Goal: Information Seeking & Learning: Learn about a topic

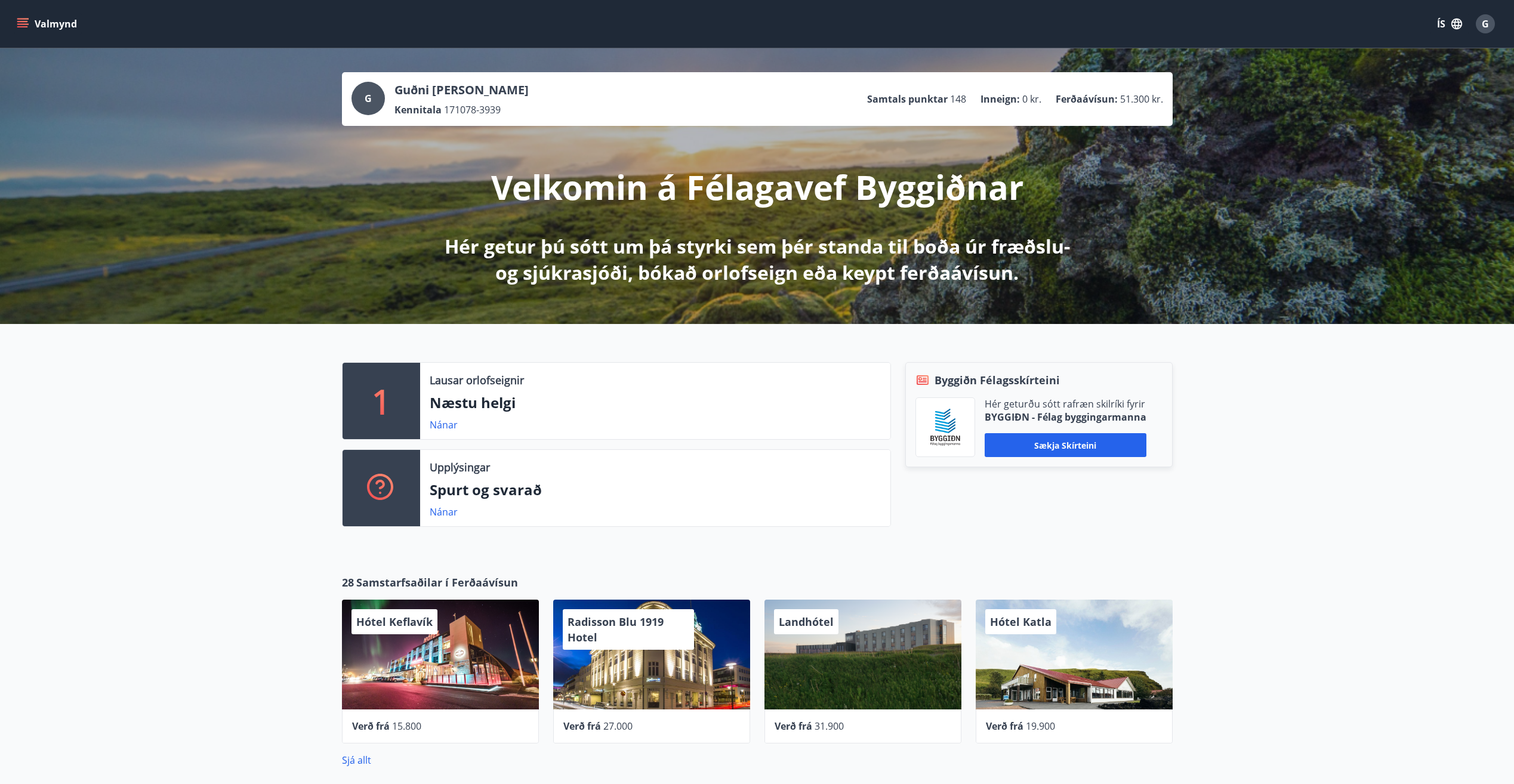
click at [36, 22] on button "Valmynd" at bounding box center [48, 24] width 68 height 22
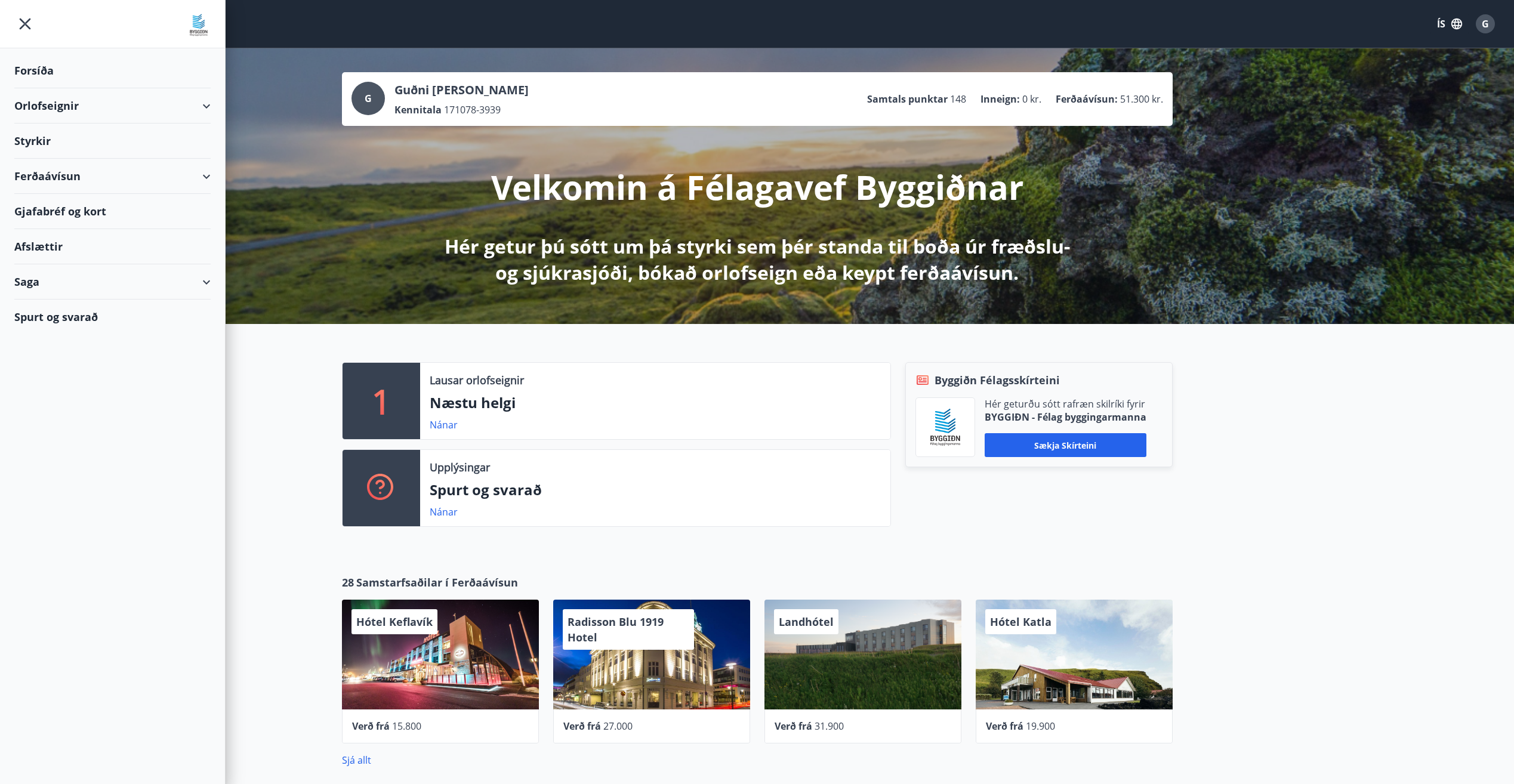
click at [36, 245] on div "Afslættir" at bounding box center [112, 246] width 196 height 35
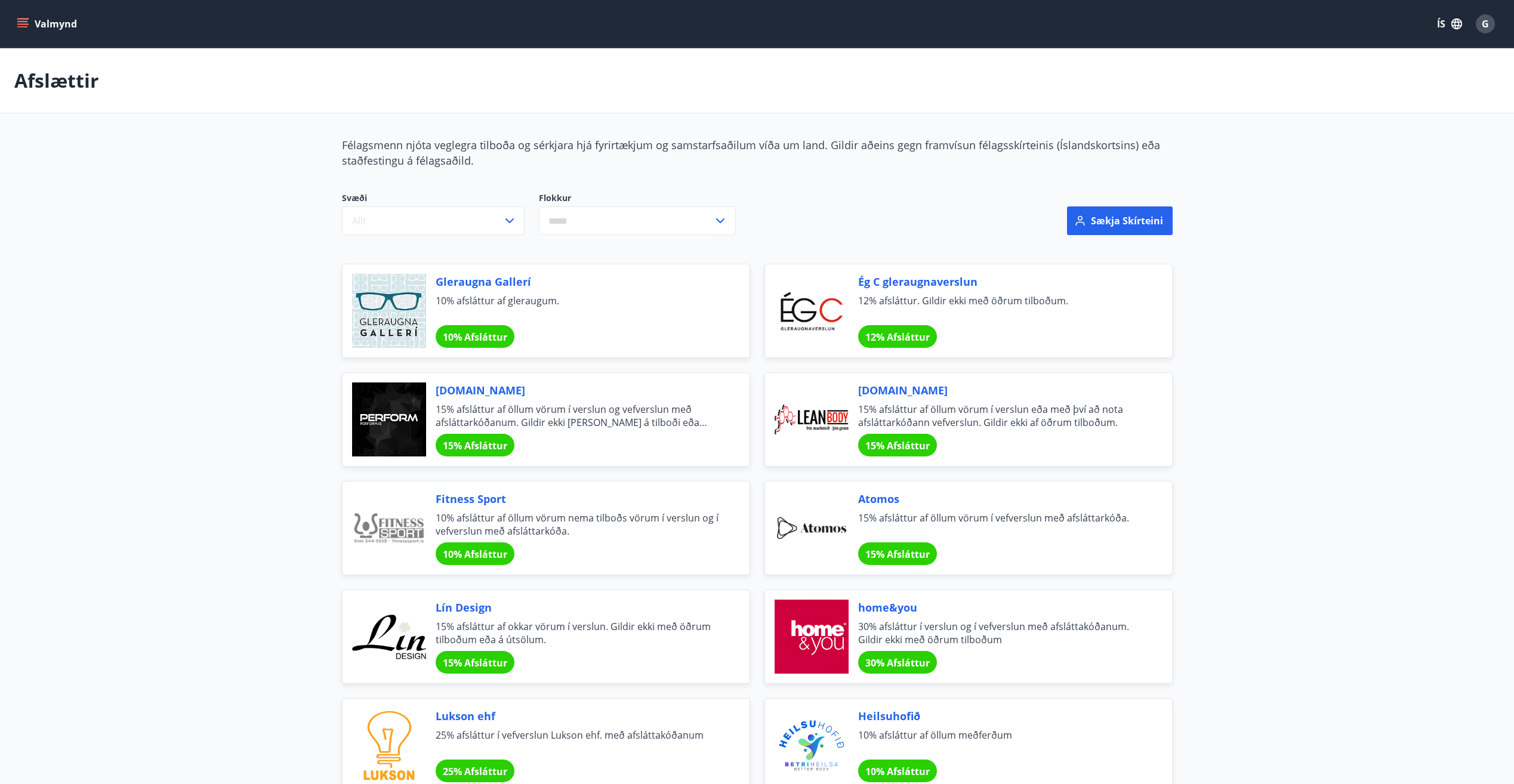
click at [909, 424] on span "15% afsláttur af öllum vörum í verslun eða með því að nota afsláttarkóðann vefv…" at bounding box center [1001, 416] width 285 height 27
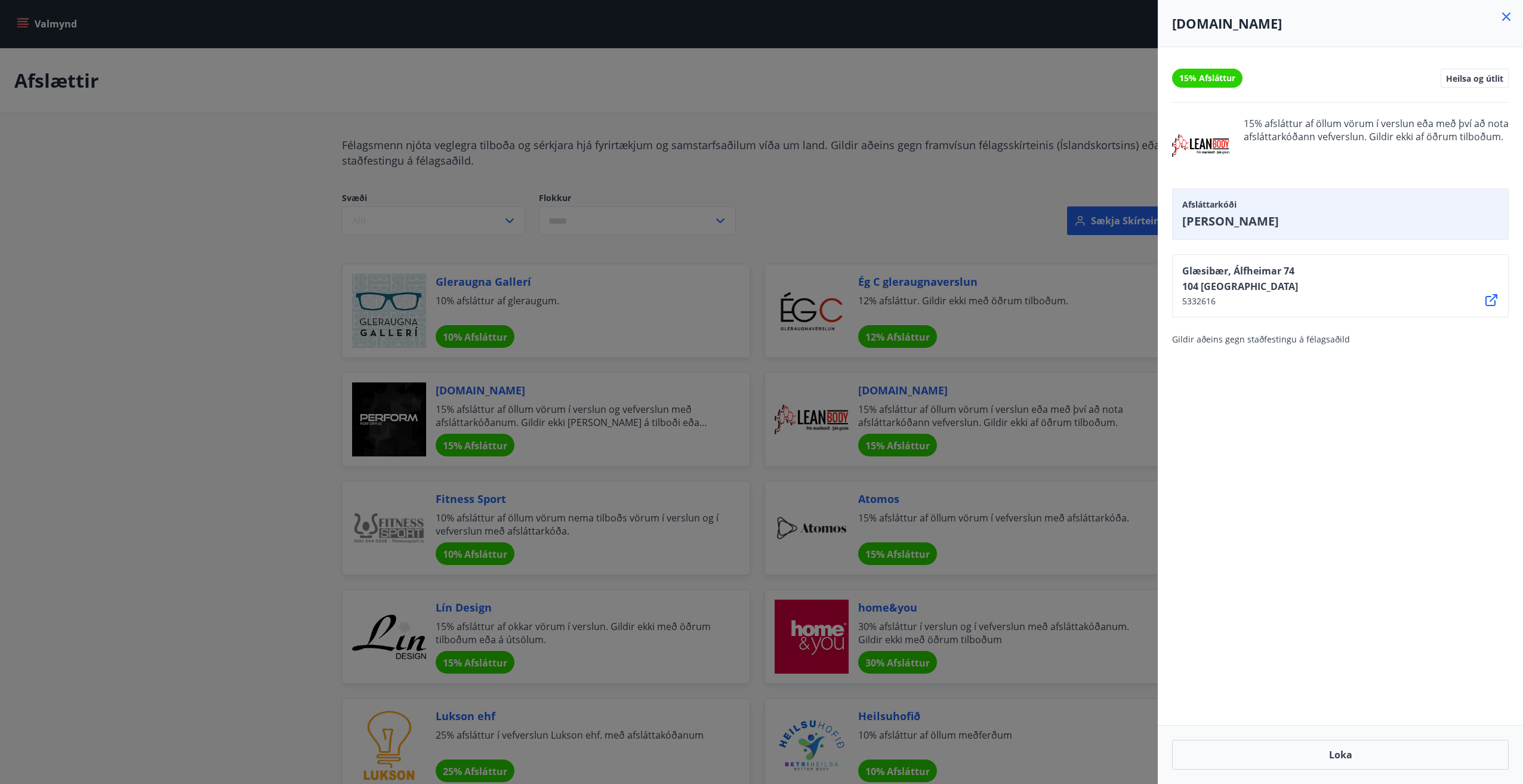
click at [1193, 223] on span "[PERSON_NAME]" at bounding box center [1340, 221] width 316 height 17
click at [1251, 448] on div "15% Afsláttur Heilsa og útlit 15% afsláttur af öllum vörum í verslun eða með þv…" at bounding box center [1340, 386] width 365 height 678
click at [1508, 18] on icon at bounding box center [1506, 17] width 8 height 8
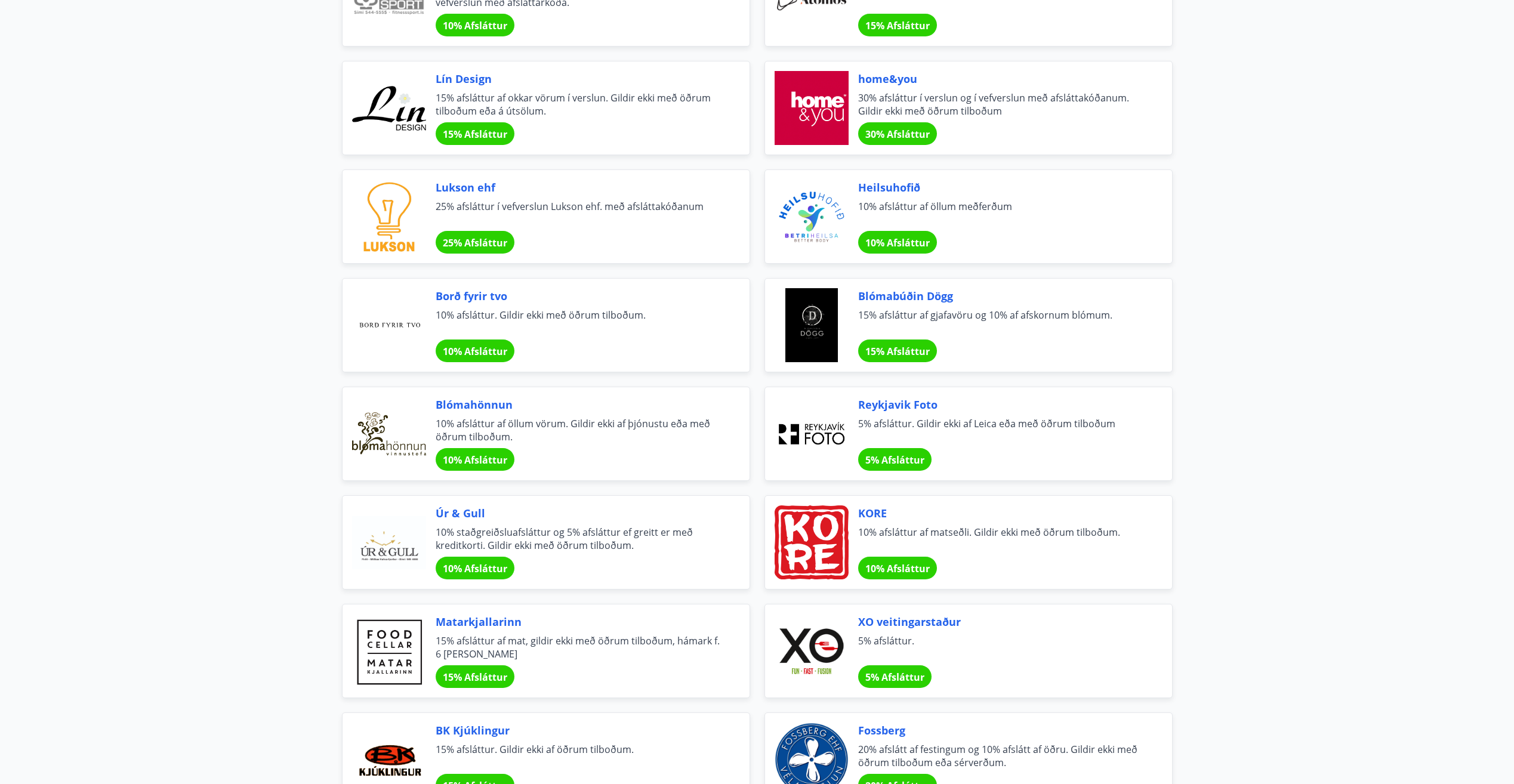
scroll to position [298, 0]
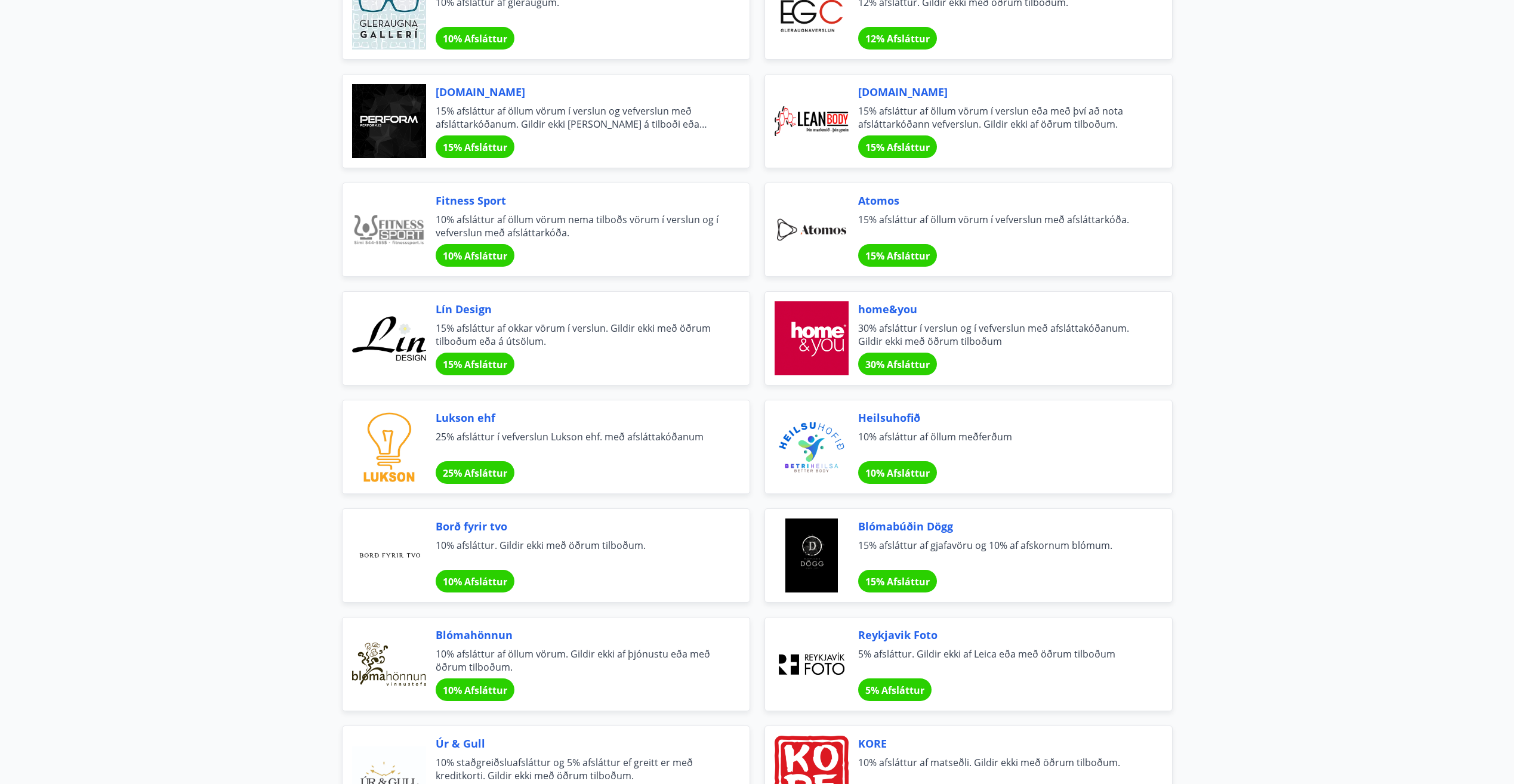
click at [879, 320] on div "home&you 30% afsláttur í verslun og í vefverslun með afsláttakóðanum. Gildir ek…" at bounding box center [1001, 339] width 285 height 74
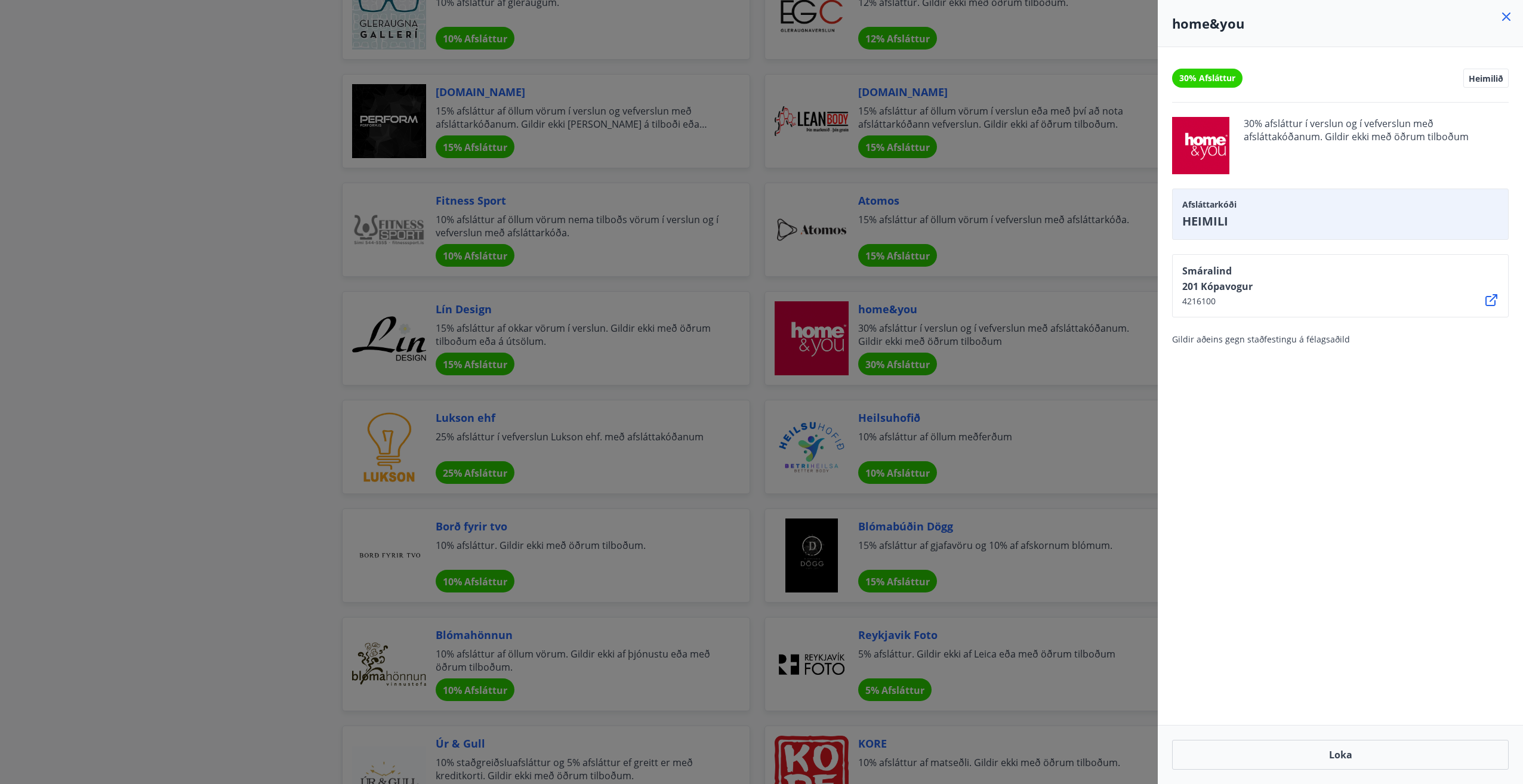
click at [1506, 20] on icon at bounding box center [1506, 17] width 15 height 15
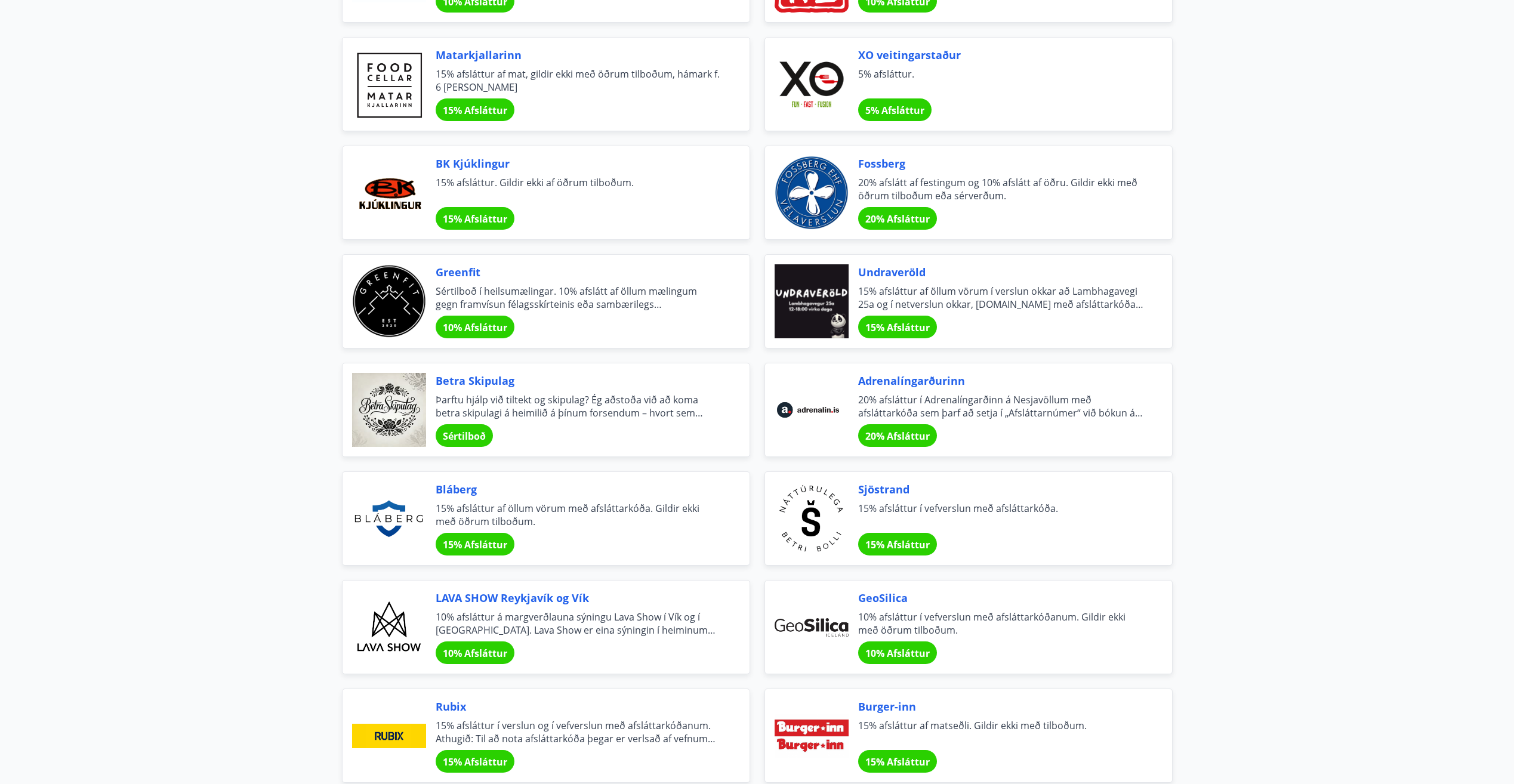
scroll to position [1134, 0]
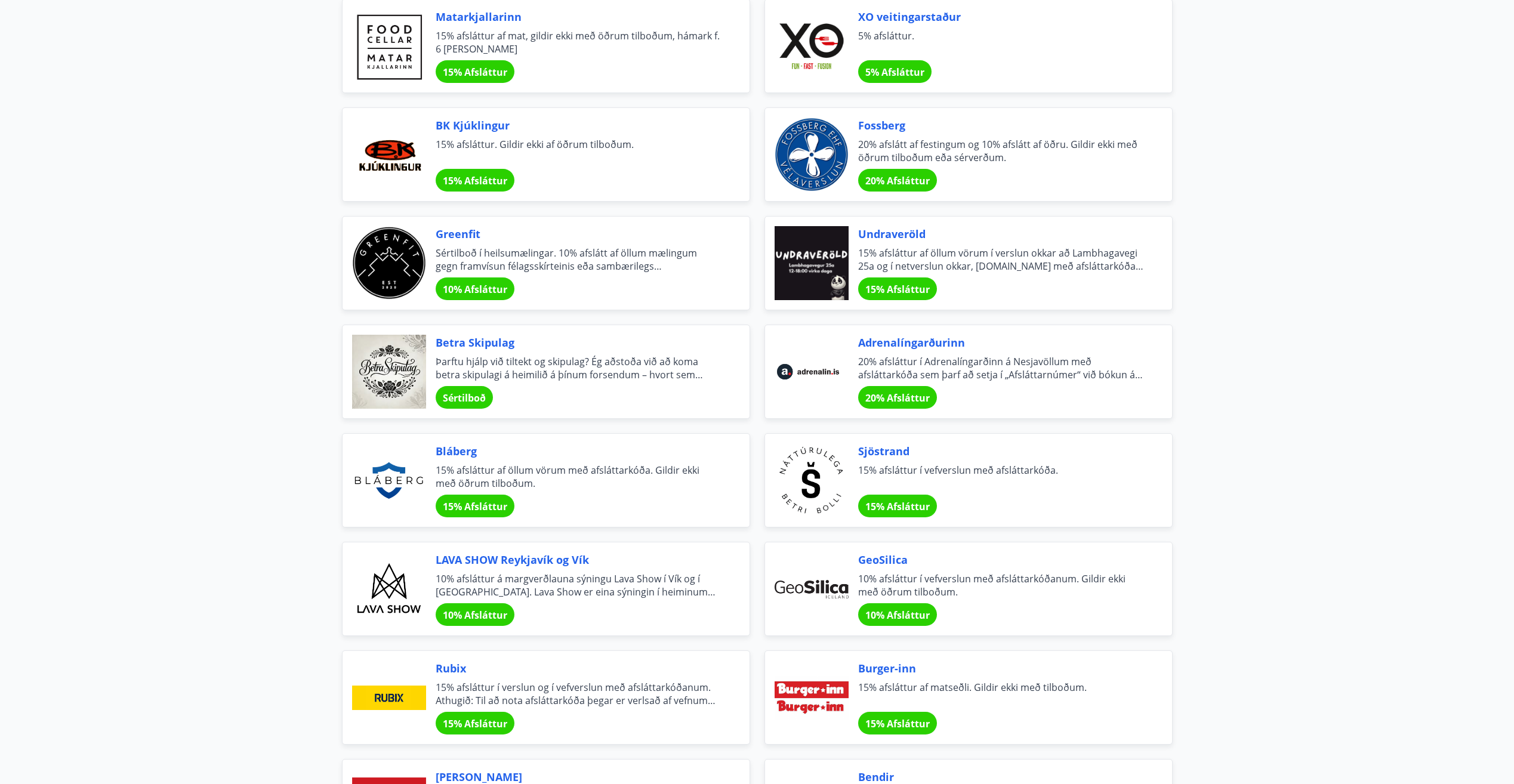
click at [450, 484] on span "15% afsláttur af öllum vörum með afsláttarkóða. Gildir ekki með öðrum tilboðum." at bounding box center [578, 477] width 285 height 27
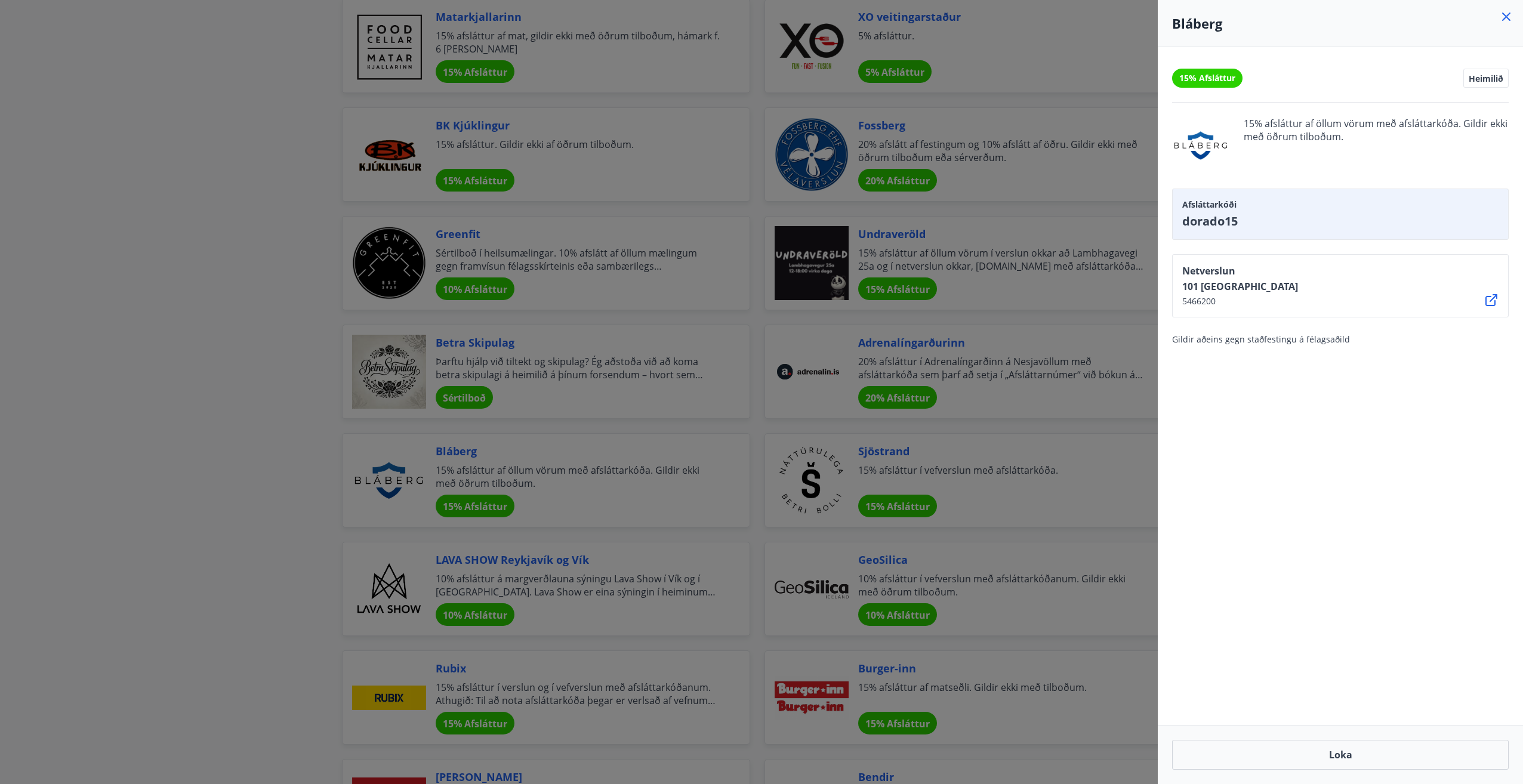
click at [1507, 18] on icon at bounding box center [1506, 17] width 15 height 15
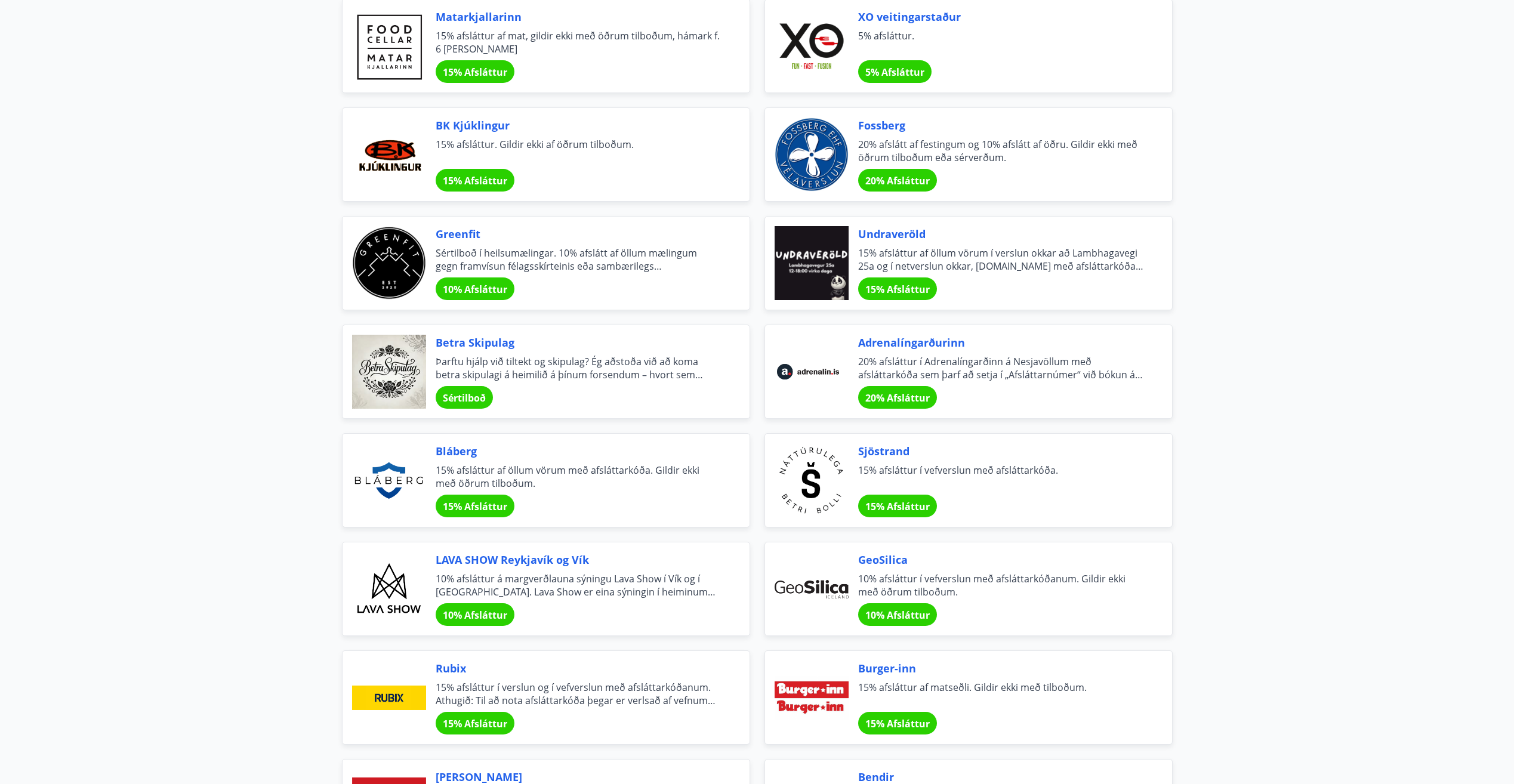
click at [508, 480] on span "15% afsláttur af öllum vörum með afsláttarkóða. Gildir ekki með öðrum tilboðum." at bounding box center [578, 477] width 285 height 27
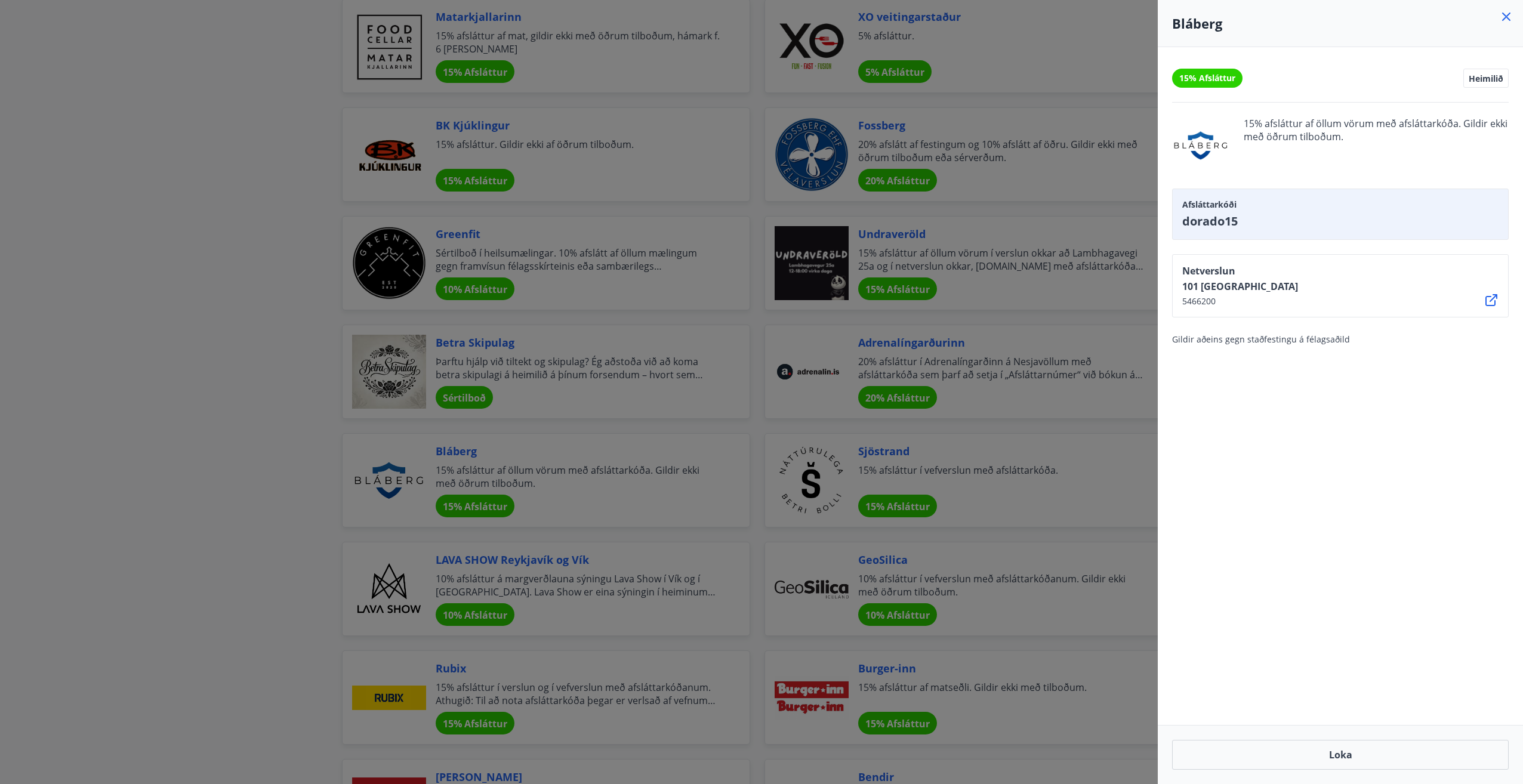
click at [1489, 299] on icon at bounding box center [1491, 300] width 15 height 15
click at [1502, 14] on icon at bounding box center [1506, 17] width 15 height 15
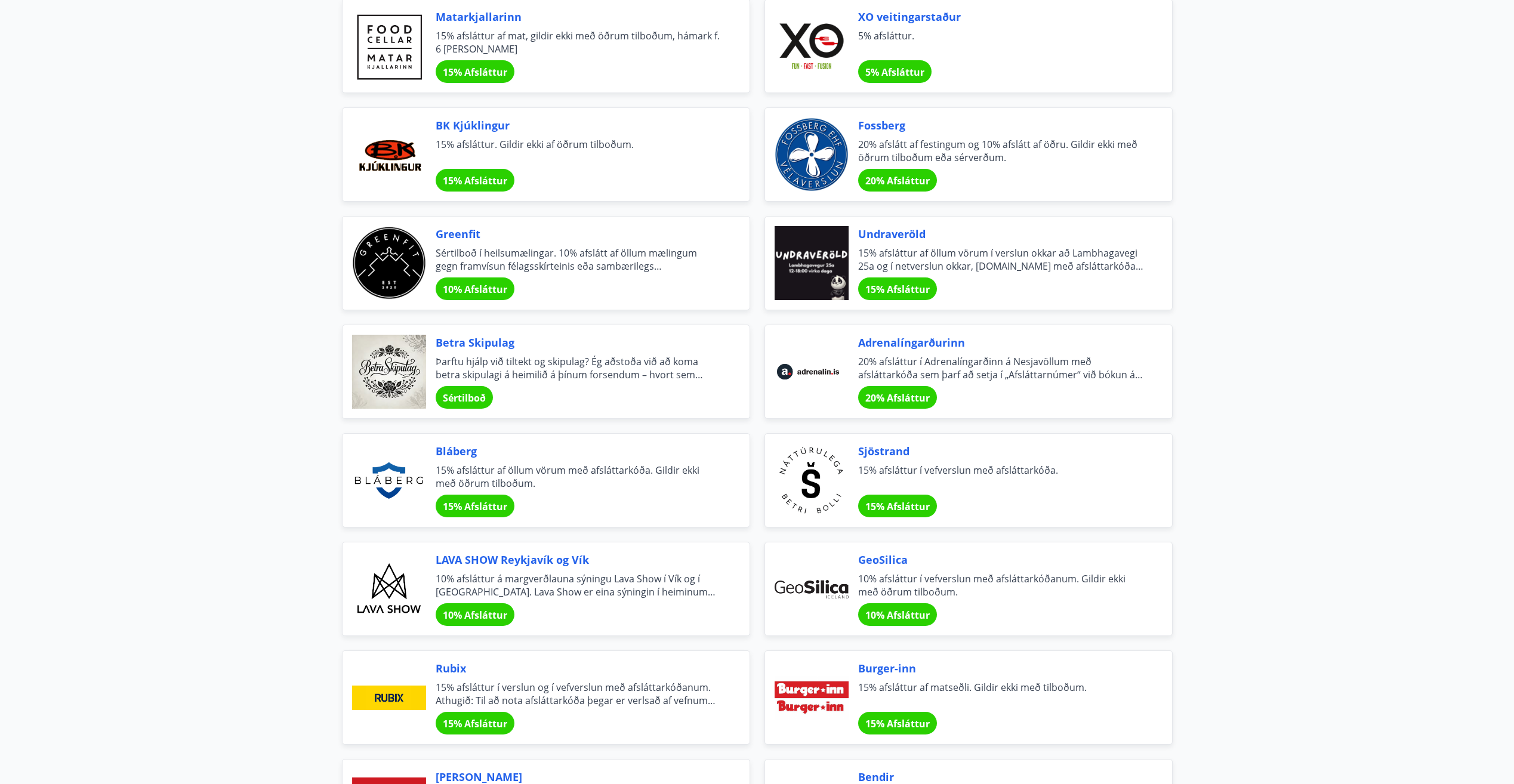
click at [835, 459] on div at bounding box center [811, 480] width 74 height 74
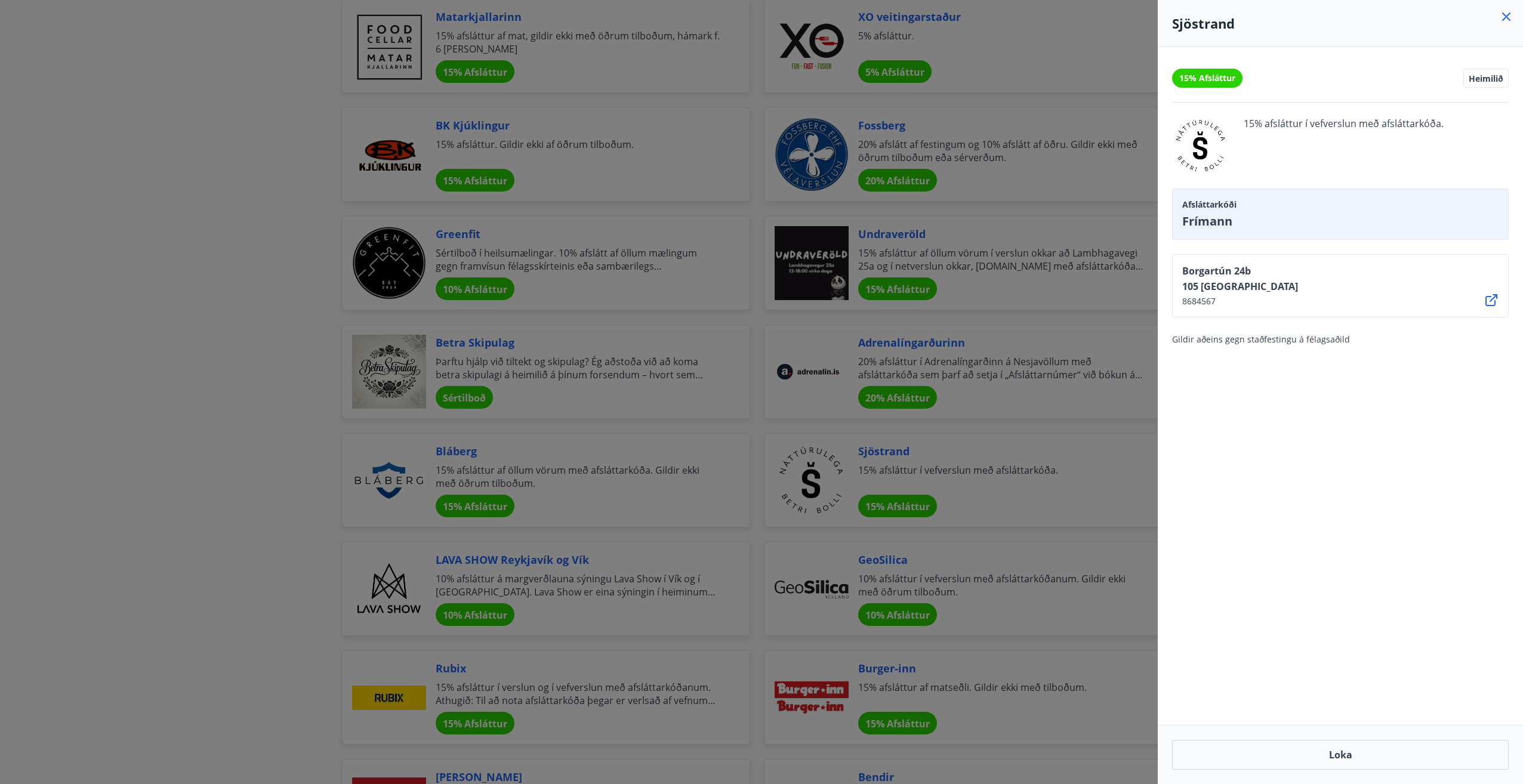
click at [1508, 18] on icon at bounding box center [1506, 17] width 8 height 8
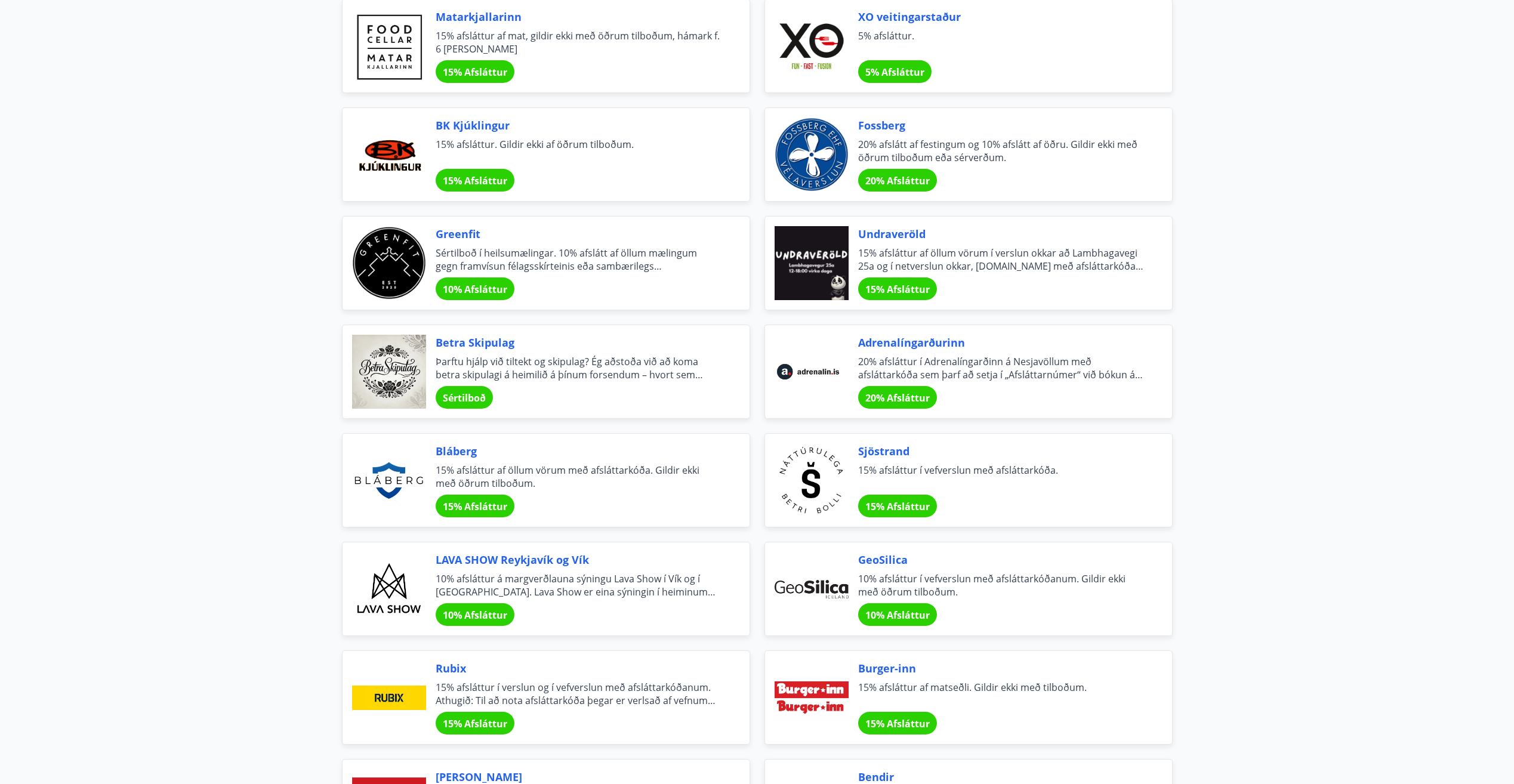
click at [919, 586] on span "10% afsláttur í vefverslun með afsláttarkóðanum. Gildir ekki með öðrum tilboðum." at bounding box center [1001, 586] width 285 height 27
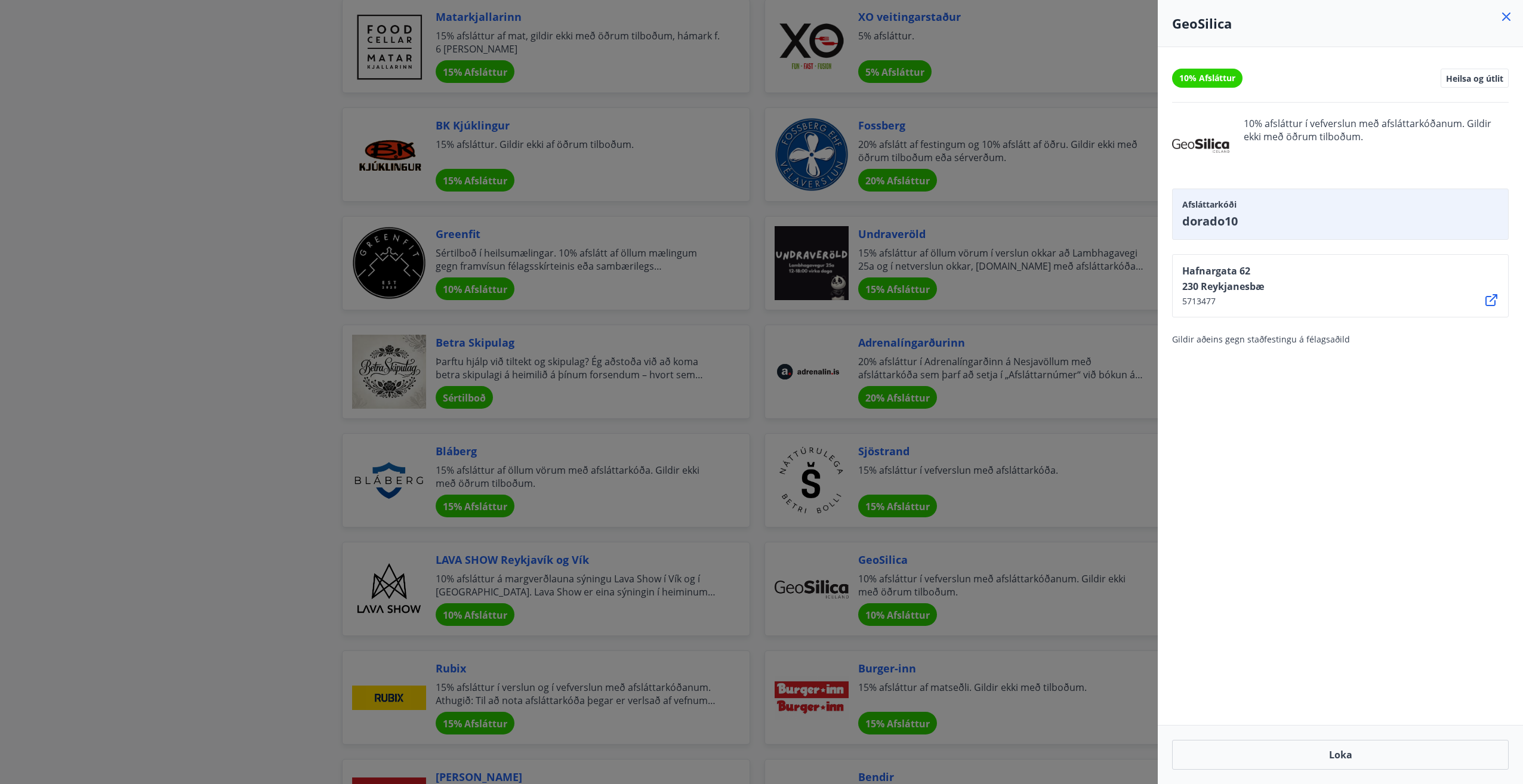
click at [1506, 16] on icon at bounding box center [1506, 17] width 8 height 8
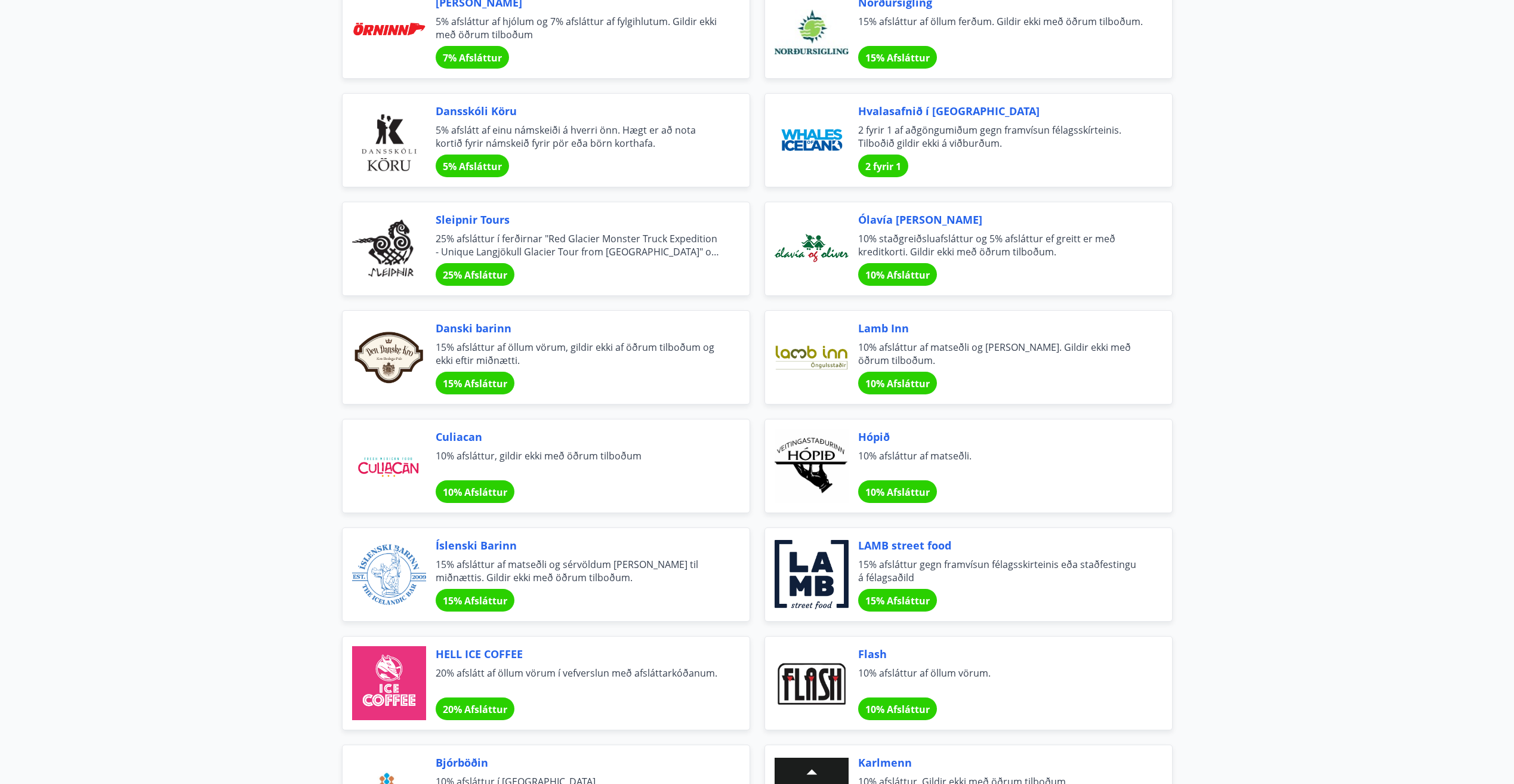
scroll to position [3042, 0]
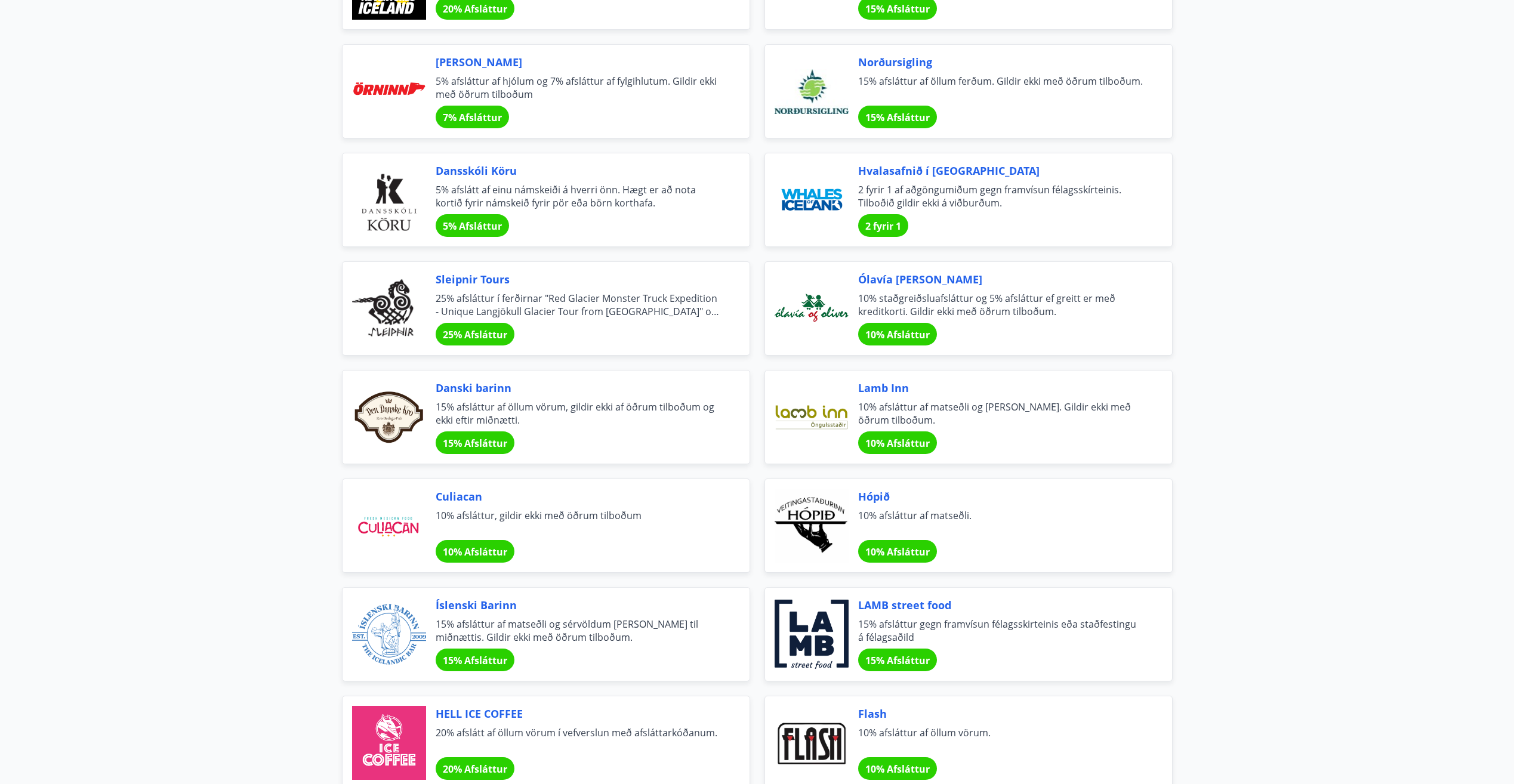
click at [385, 295] on div at bounding box center [389, 309] width 74 height 74
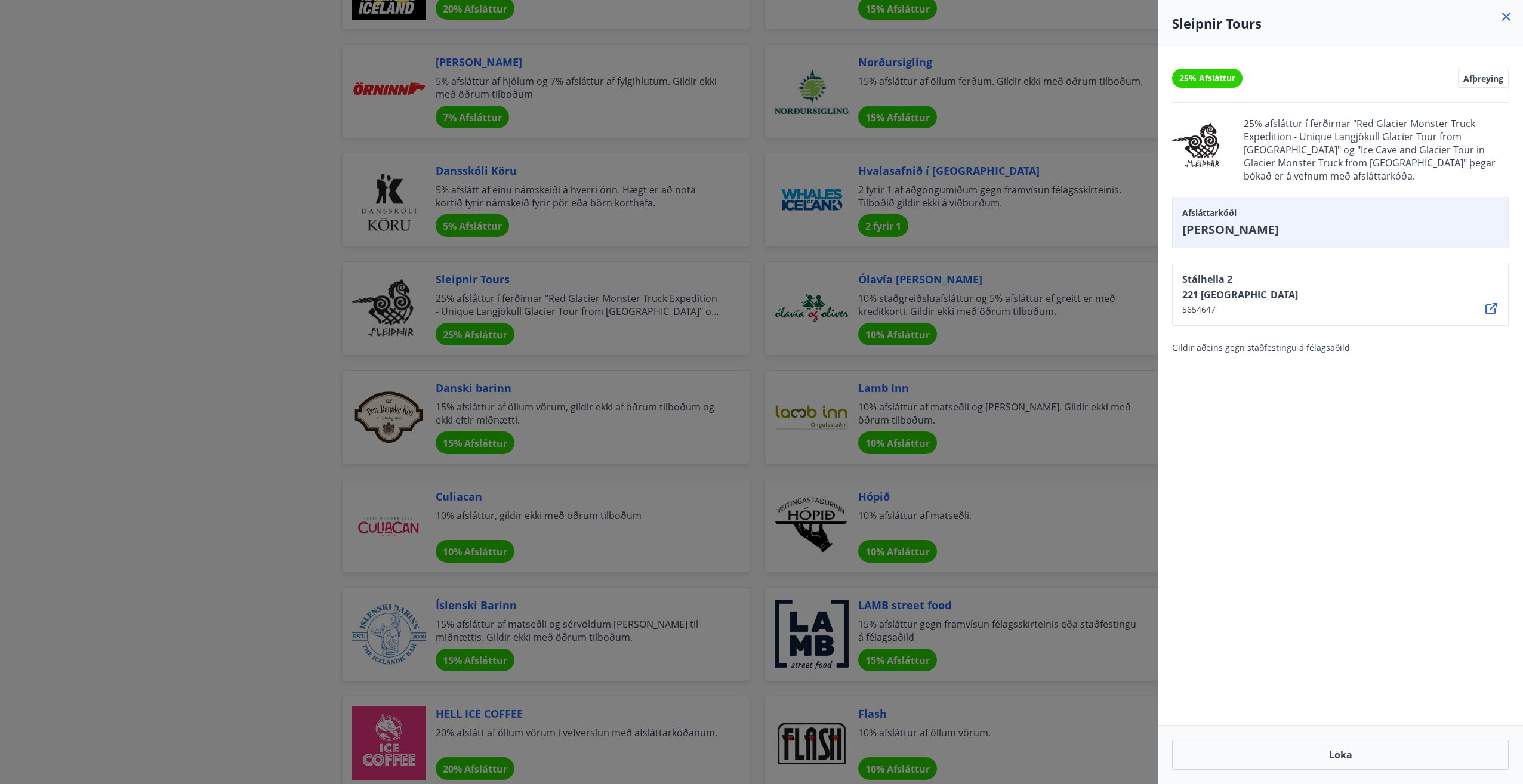
click at [1510, 13] on icon at bounding box center [1506, 17] width 8 height 8
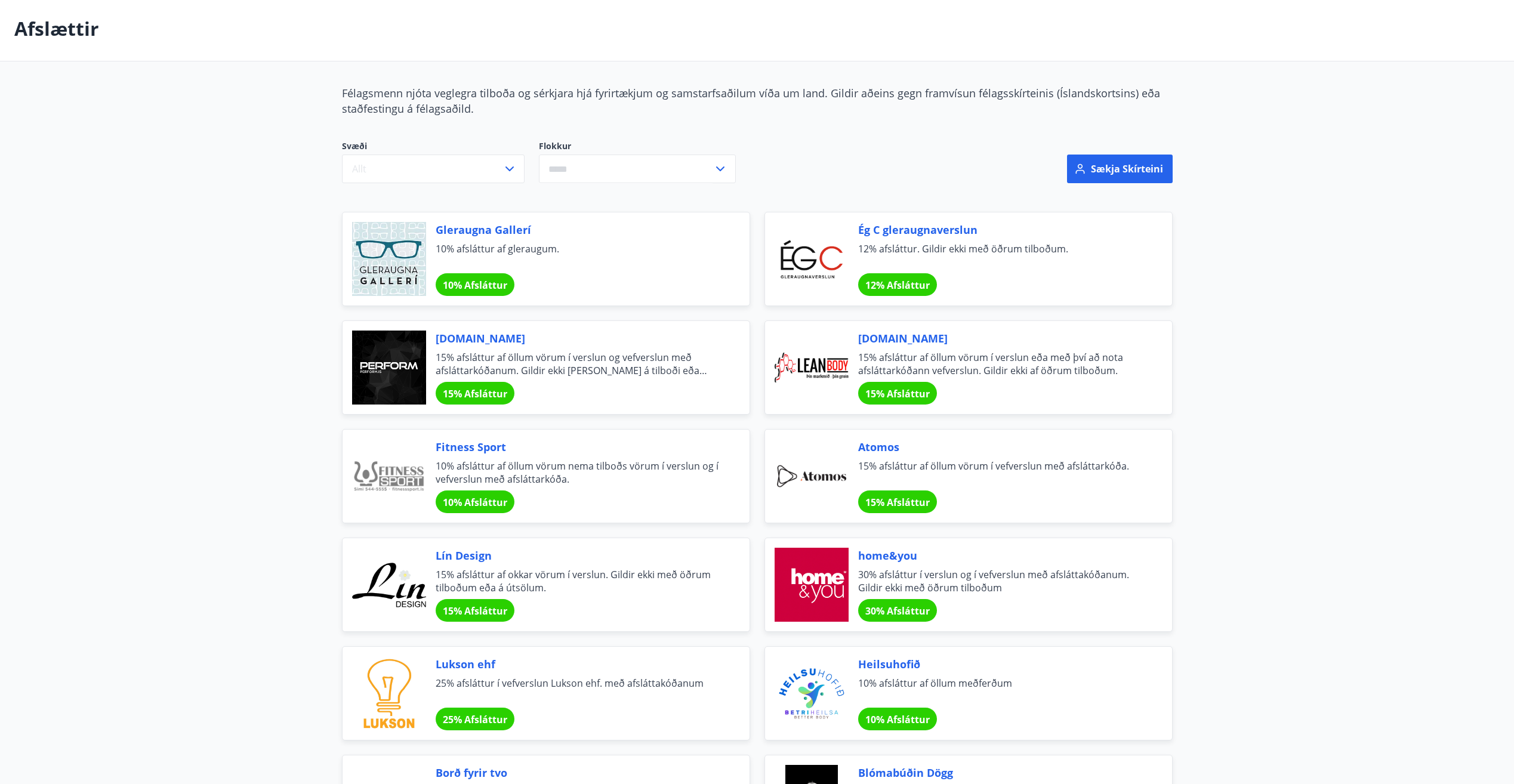
scroll to position [0, 0]
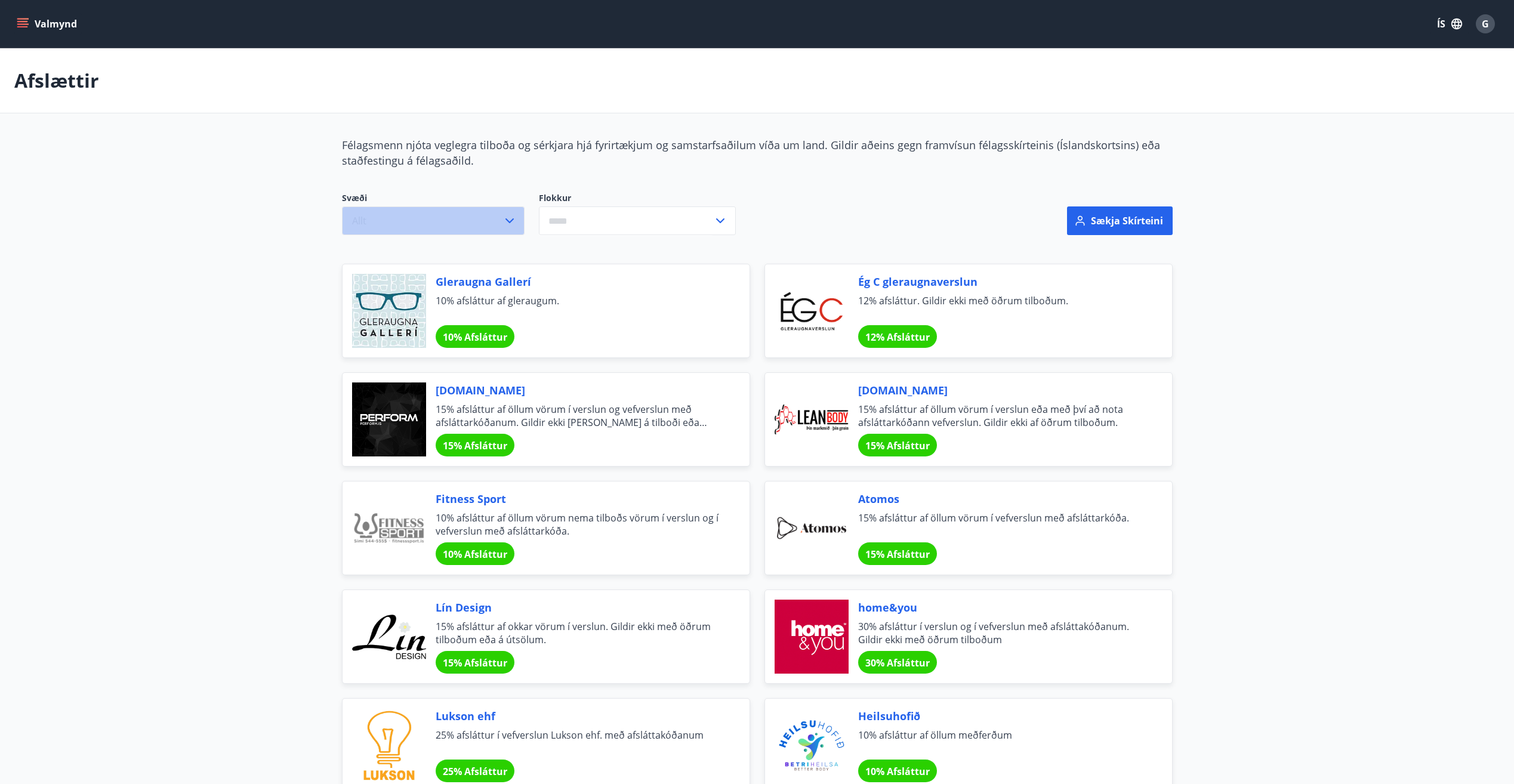
click at [453, 214] on button "Allt" at bounding box center [433, 221] width 182 height 29
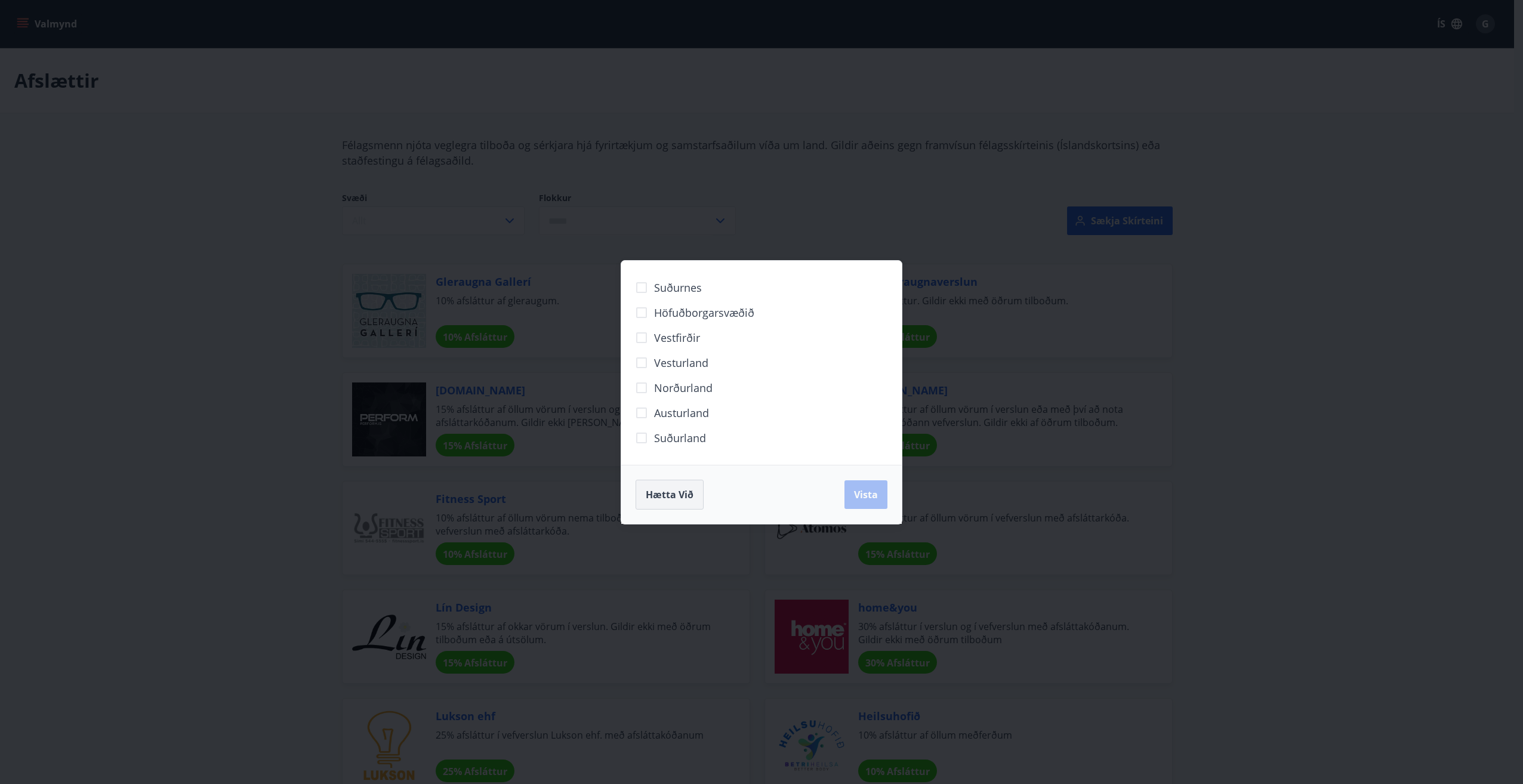
click at [660, 508] on button "Hætta við" at bounding box center [669, 494] width 68 height 30
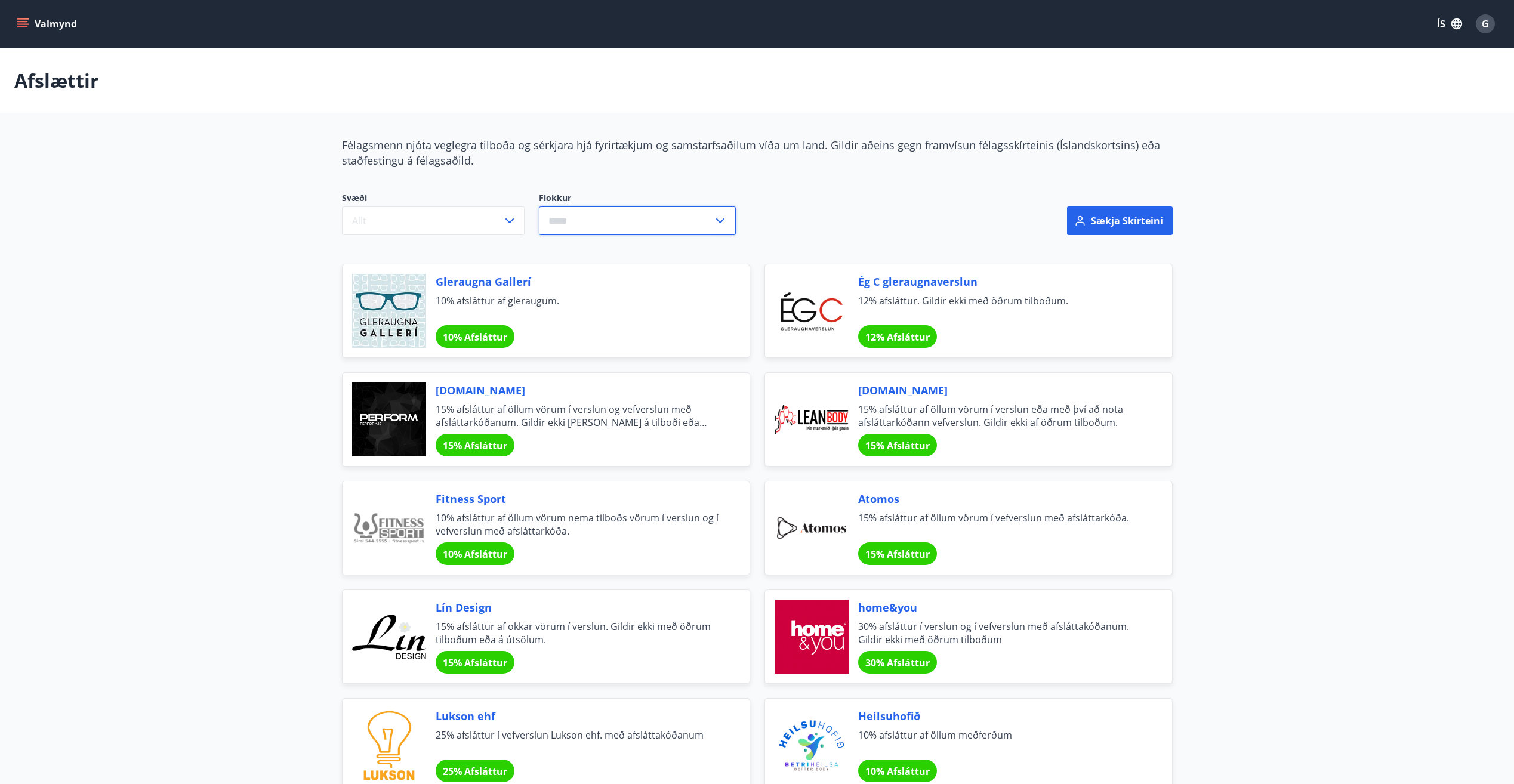
click at [679, 219] on input "text" at bounding box center [626, 221] width 175 height 29
click at [578, 379] on li "Heilsa og útlit" at bounding box center [638, 374] width 196 height 22
type input "**********"
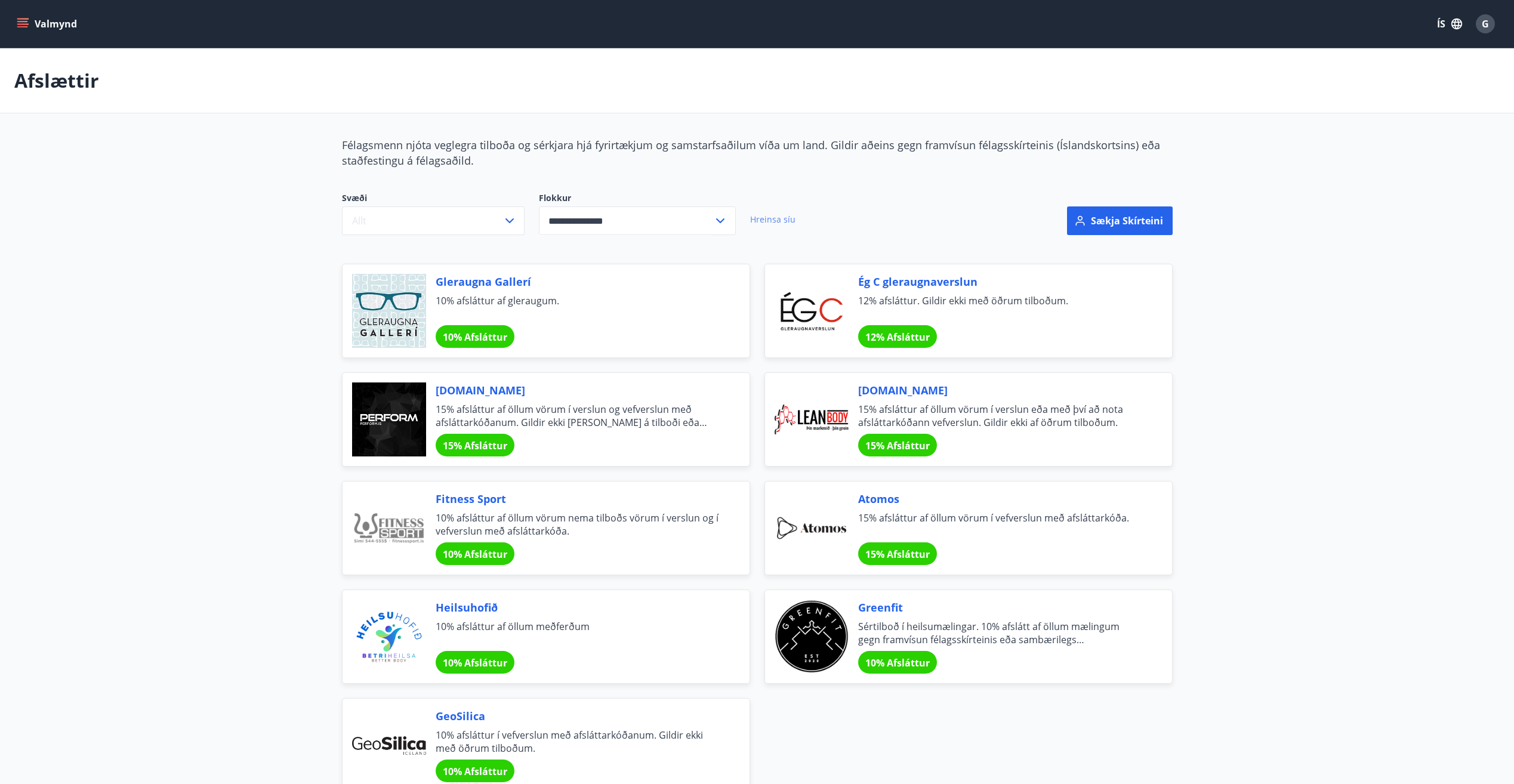
click at [775, 225] on link "Hreinsa síu" at bounding box center [772, 220] width 45 height 27
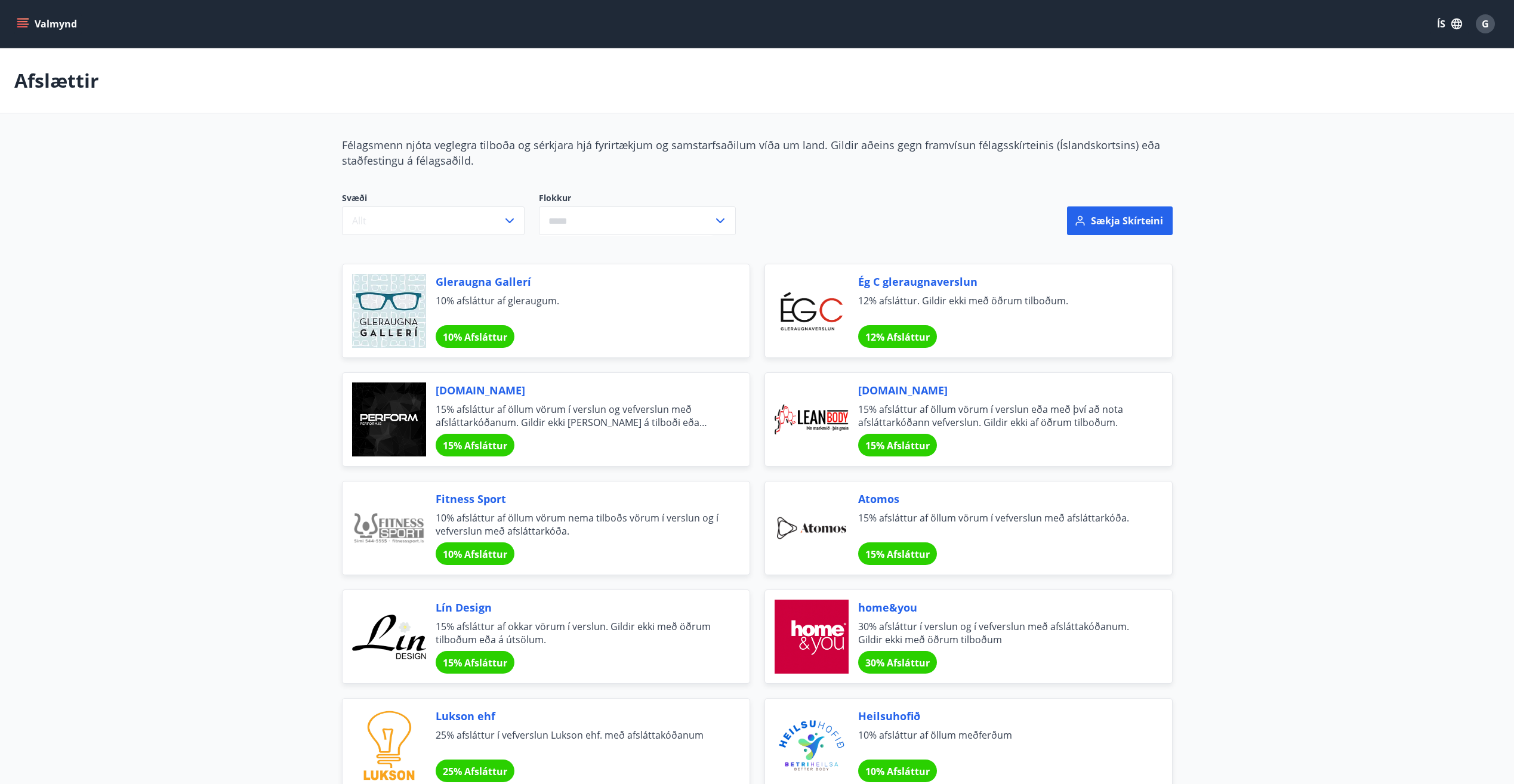
click at [586, 215] on input "text" at bounding box center [626, 221] width 175 height 29
click at [622, 330] on li "Matur og veitingar" at bounding box center [638, 332] width 196 height 22
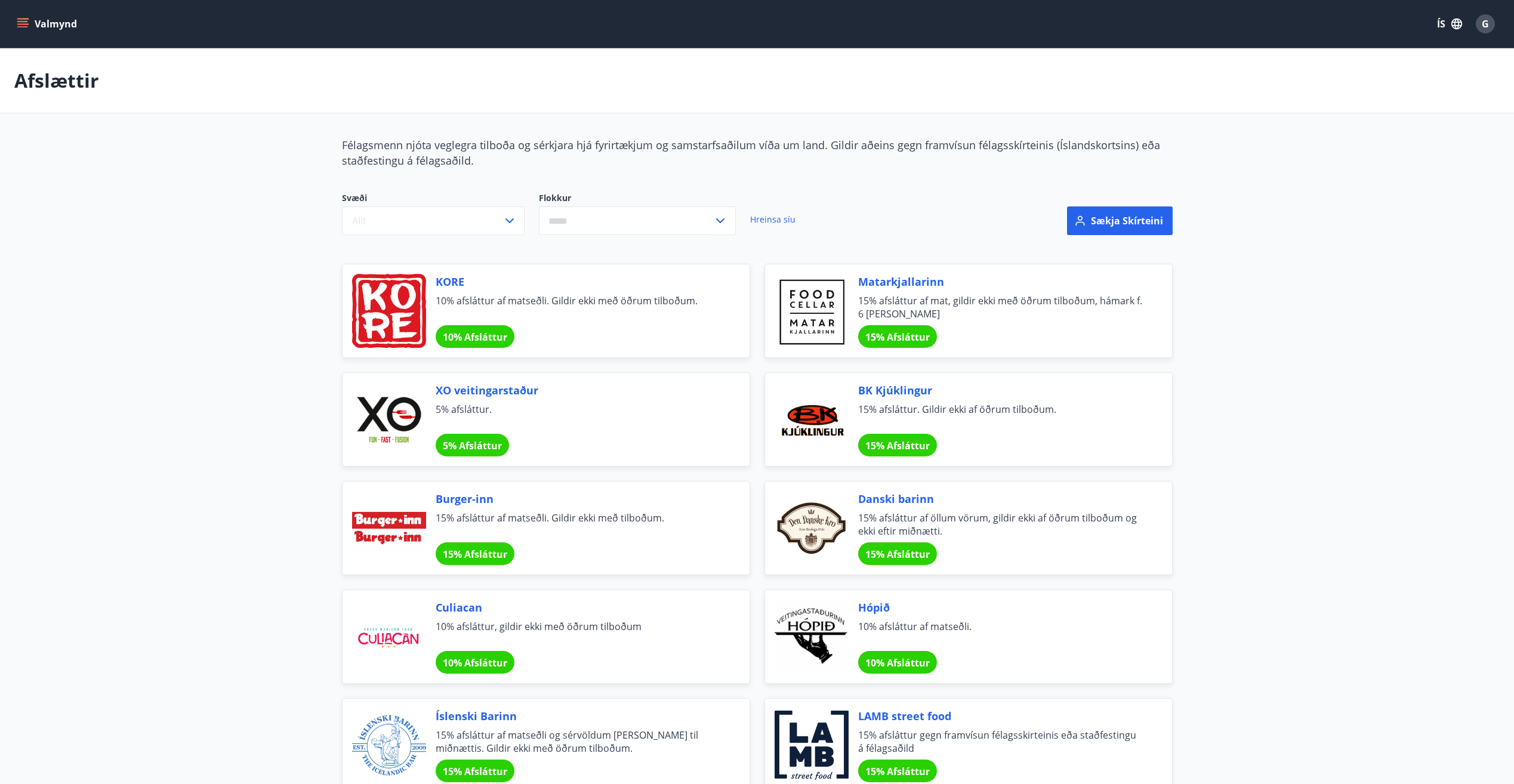
type input "**********"
click at [790, 216] on link "Hreinsa síu" at bounding box center [772, 220] width 45 height 27
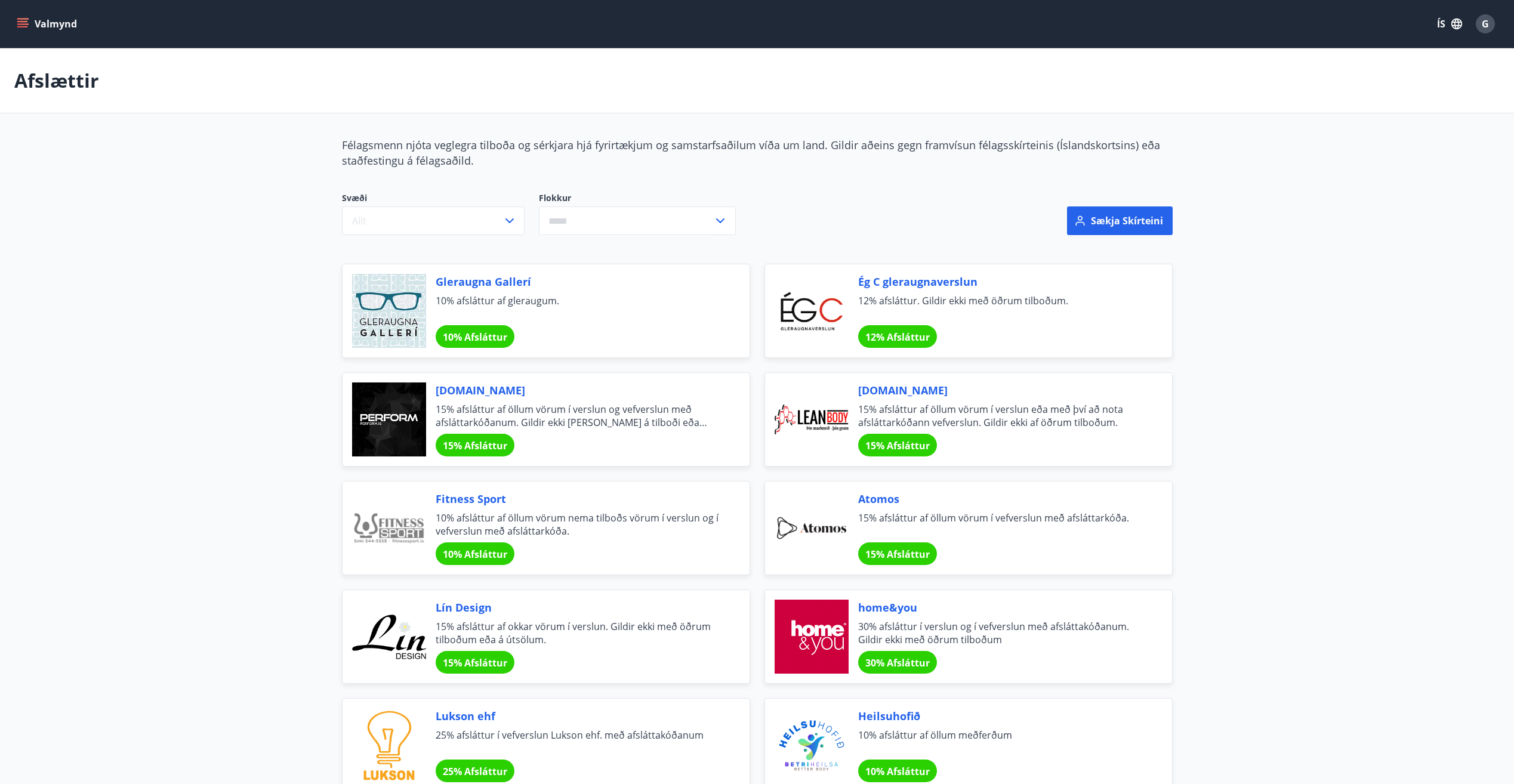
click at [51, 22] on button "Valmynd" at bounding box center [48, 24] width 68 height 22
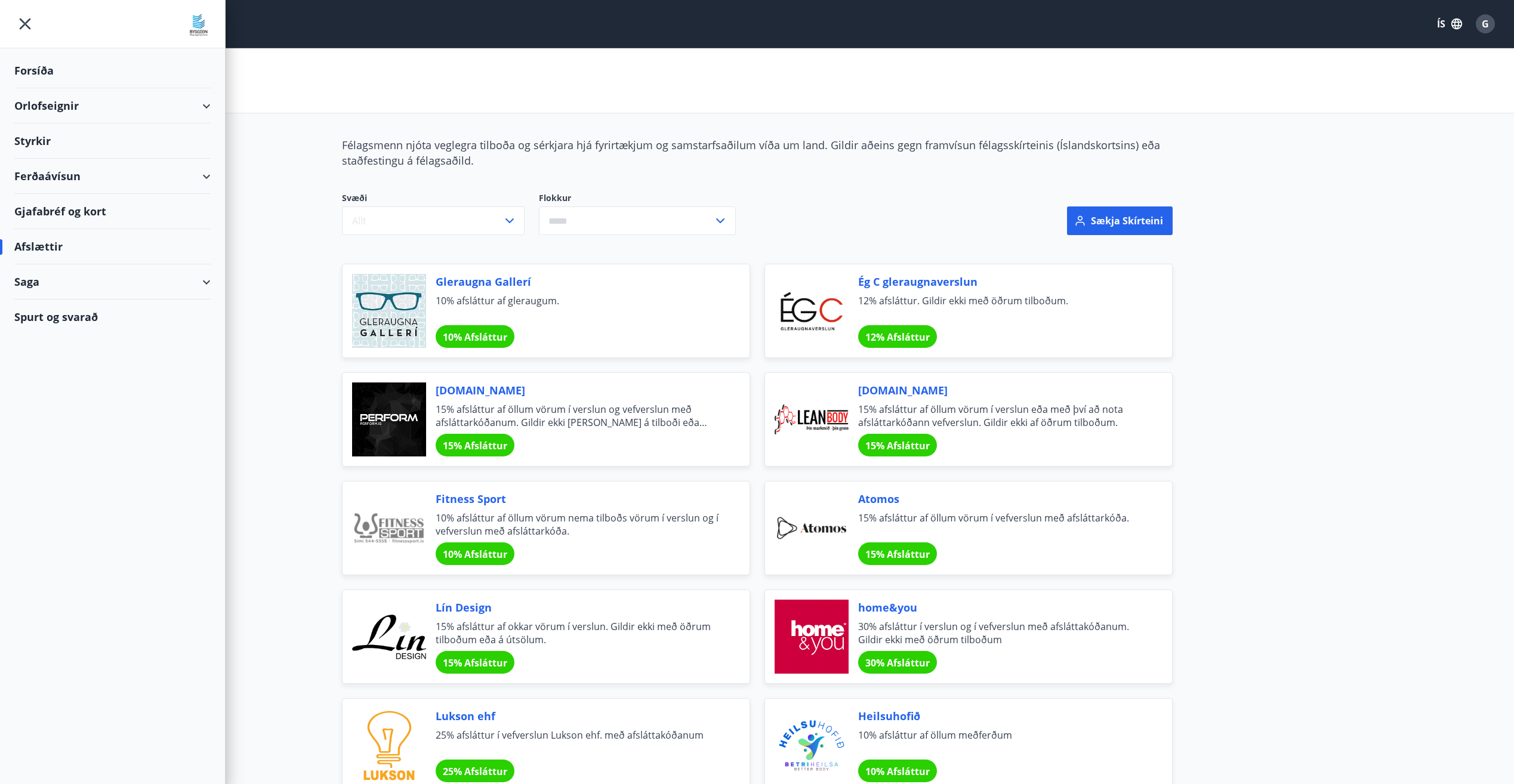
click at [45, 77] on div "Forsíða" at bounding box center [112, 71] width 196 height 35
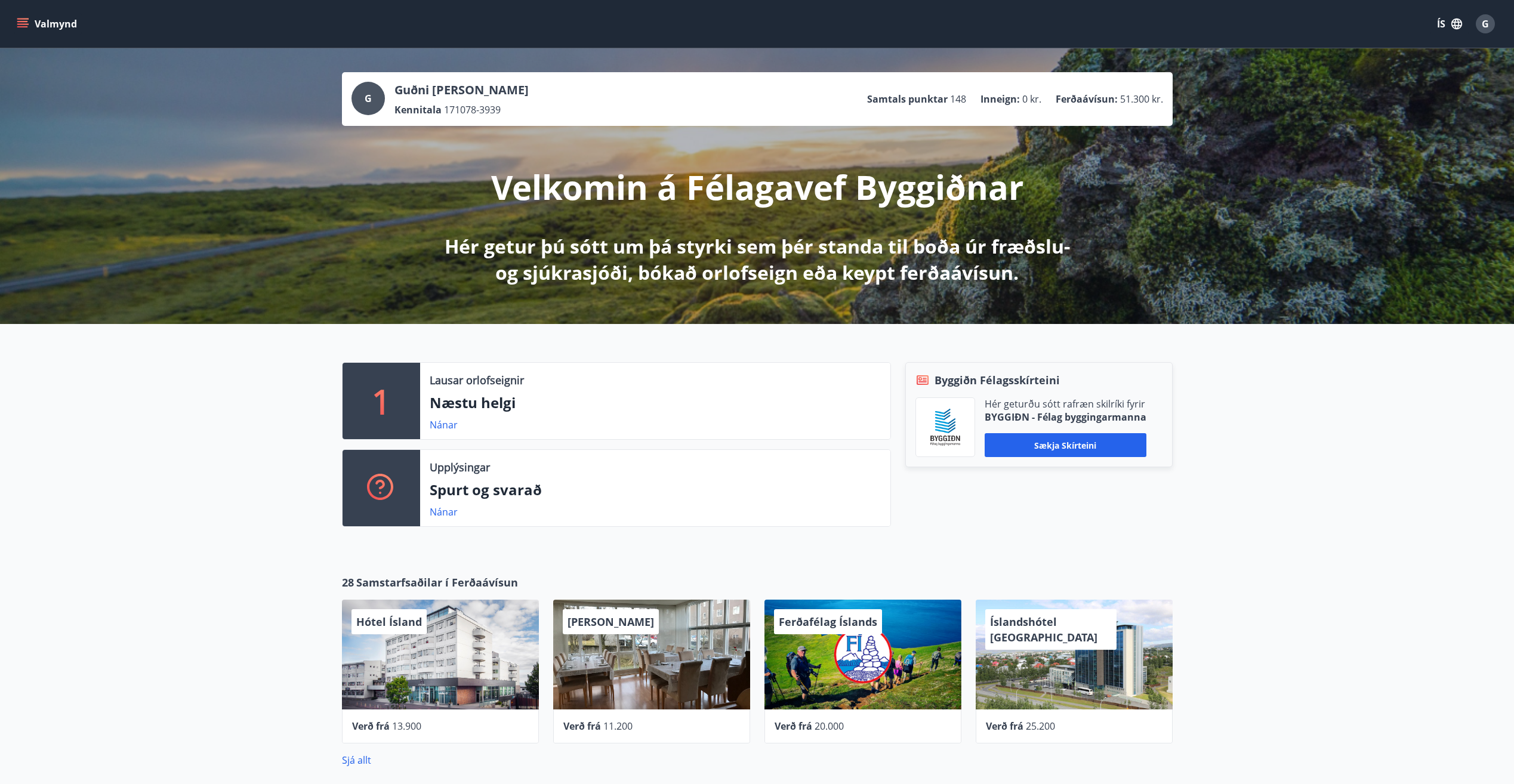
click at [1483, 28] on span "G" at bounding box center [1485, 24] width 7 height 13
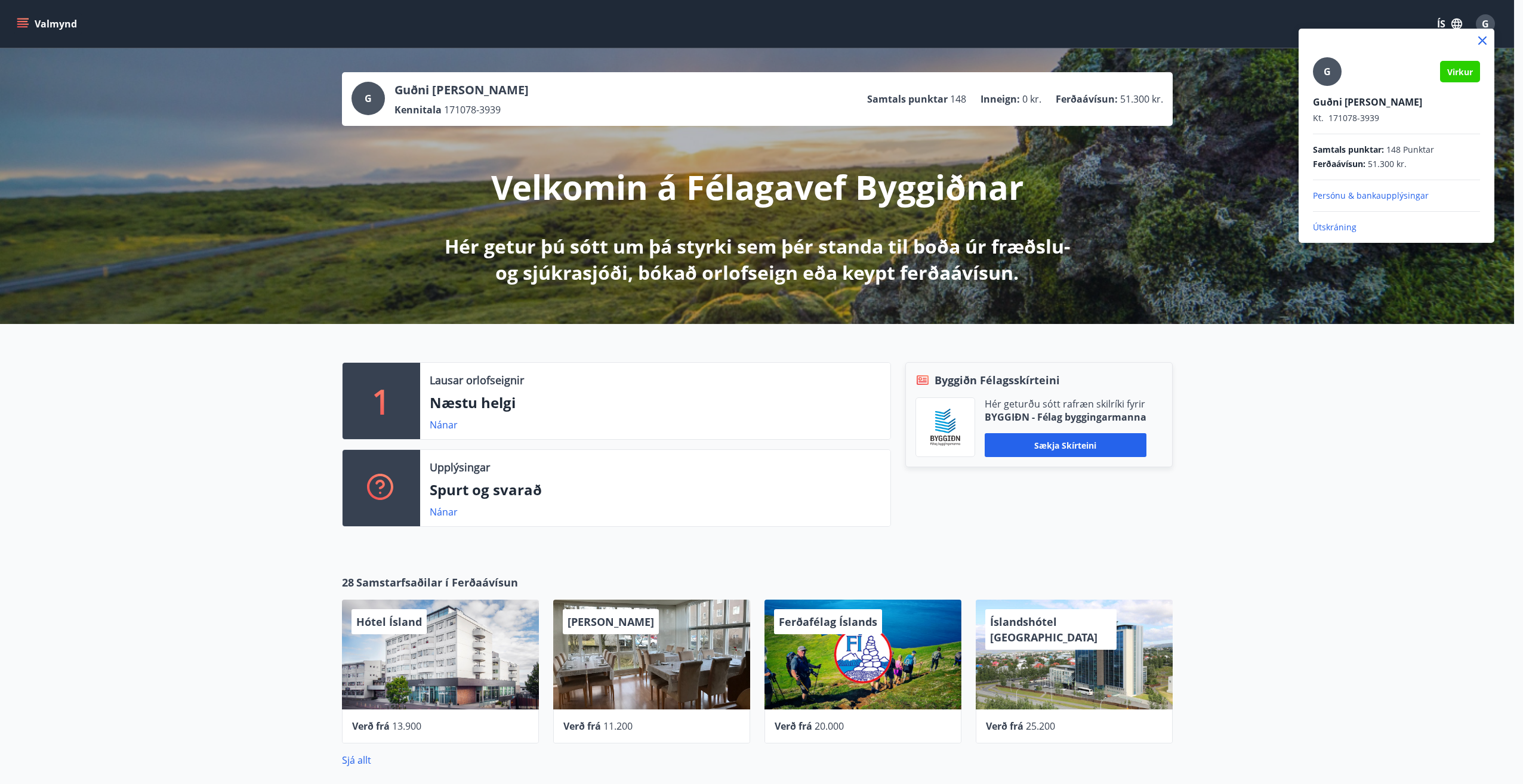
click at [1334, 228] on p "Útskráning" at bounding box center [1396, 227] width 167 height 12
